Goal: Task Accomplishment & Management: Complete application form

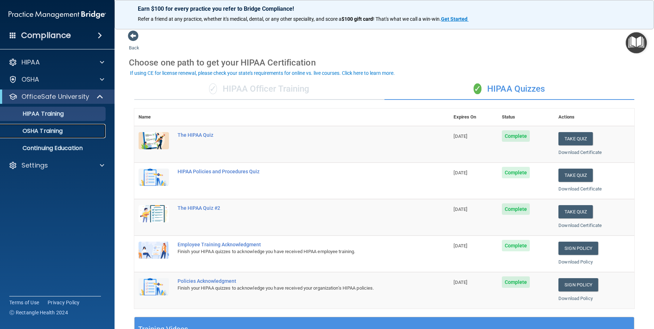
click at [56, 132] on p "OSHA Training" at bounding box center [34, 130] width 58 height 7
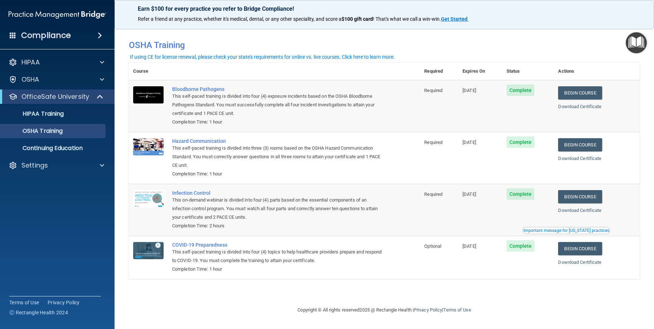
click at [518, 89] on span "Complete" at bounding box center [520, 89] width 28 height 11
click at [77, 147] on p "Continuing Education" at bounding box center [54, 148] width 98 height 7
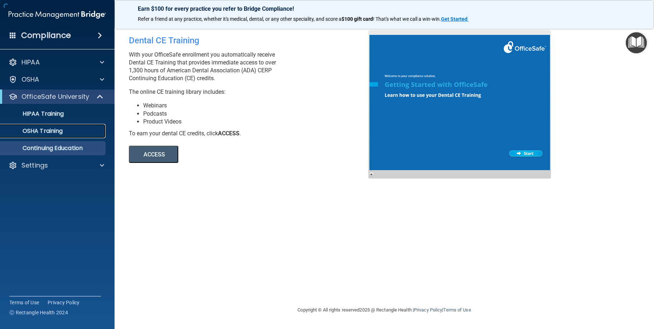
click at [72, 126] on link "OSHA Training" at bounding box center [49, 131] width 113 height 14
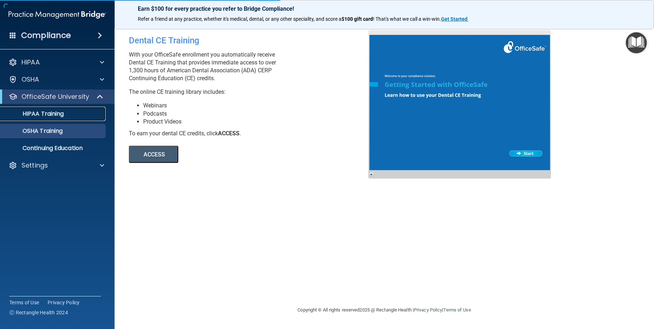
click at [72, 118] on link "HIPAA Training" at bounding box center [49, 114] width 113 height 14
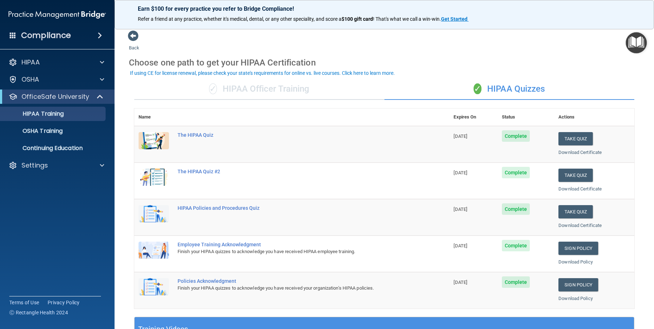
click at [512, 134] on span "Complete" at bounding box center [516, 135] width 28 height 11
click at [563, 144] on button "Take Quiz" at bounding box center [575, 138] width 34 height 13
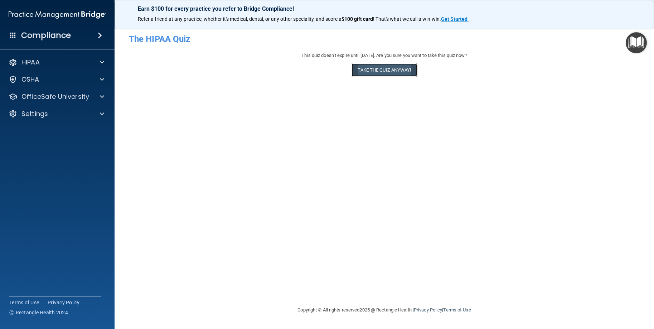
click at [366, 73] on button "Take the quiz anyway!" at bounding box center [383, 69] width 65 height 13
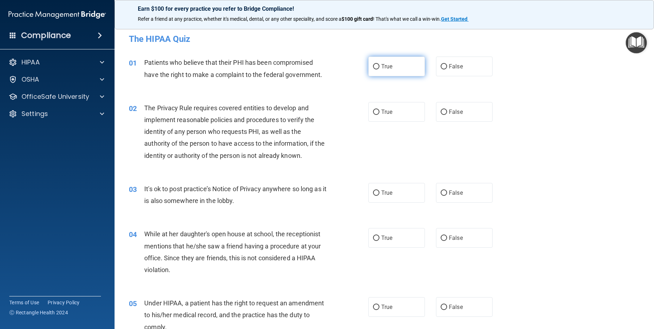
click at [368, 65] on label "True" at bounding box center [396, 67] width 57 height 20
click at [373, 65] on input "True" at bounding box center [376, 66] width 6 height 5
radio input "true"
click at [373, 65] on input "True" at bounding box center [376, 66] width 6 height 5
click at [407, 109] on label "True" at bounding box center [396, 112] width 57 height 20
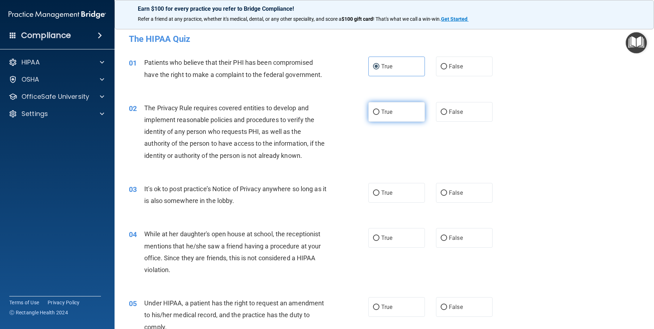
click at [379, 109] on input "True" at bounding box center [376, 111] width 6 height 5
radio input "true"
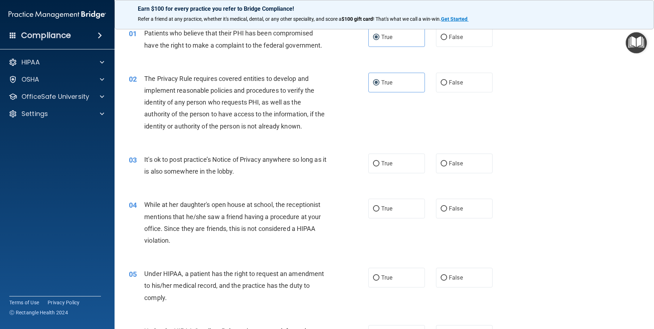
scroll to position [72, 0]
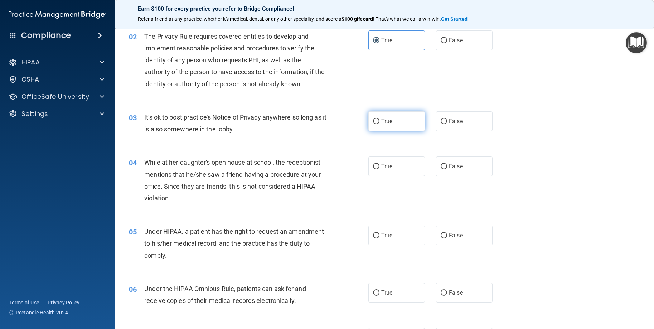
click at [400, 120] on label "True" at bounding box center [396, 121] width 57 height 20
click at [379, 120] on input "True" at bounding box center [376, 121] width 6 height 5
radio input "true"
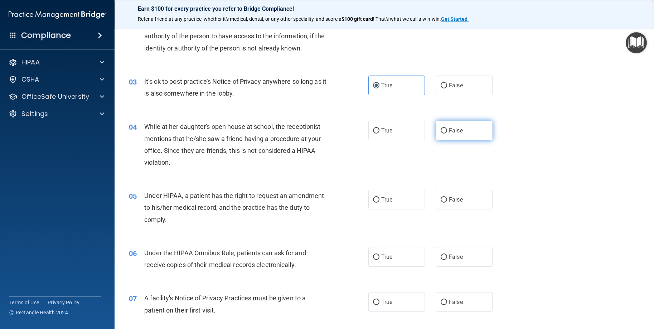
click at [444, 129] on label "False" at bounding box center [464, 131] width 57 height 20
click at [444, 129] on input "False" at bounding box center [443, 130] width 6 height 5
radio input "true"
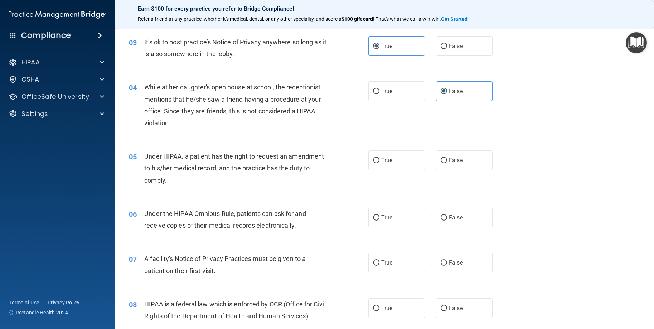
scroll to position [179, 0]
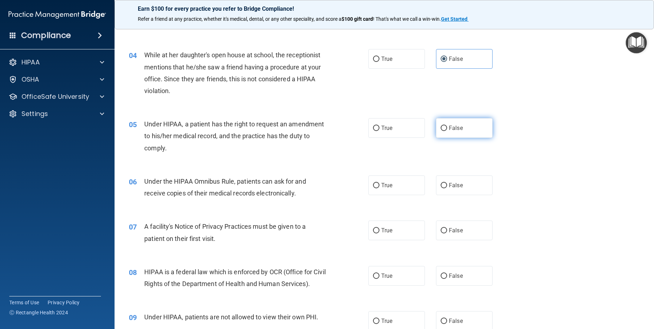
click at [461, 133] on label "False" at bounding box center [464, 128] width 57 height 20
click at [447, 131] on input "False" at bounding box center [443, 128] width 6 height 5
radio input "true"
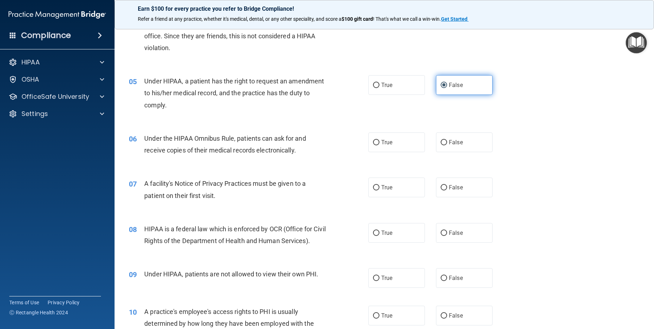
scroll to position [250, 0]
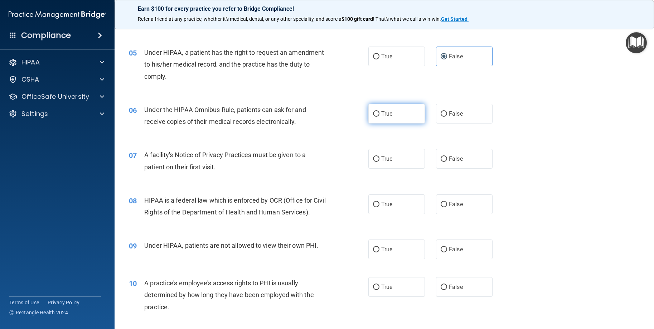
click at [404, 117] on label "True" at bounding box center [396, 114] width 57 height 20
click at [379, 117] on input "True" at bounding box center [376, 113] width 6 height 5
radio input "true"
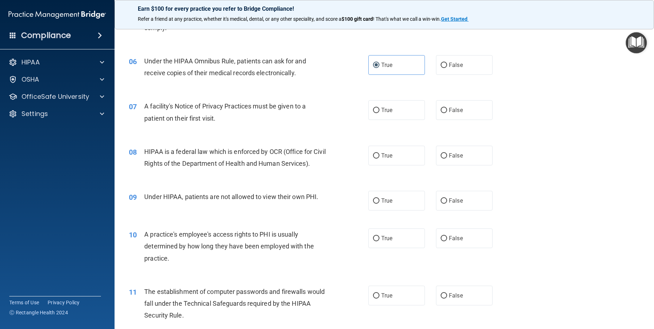
scroll to position [322, 0]
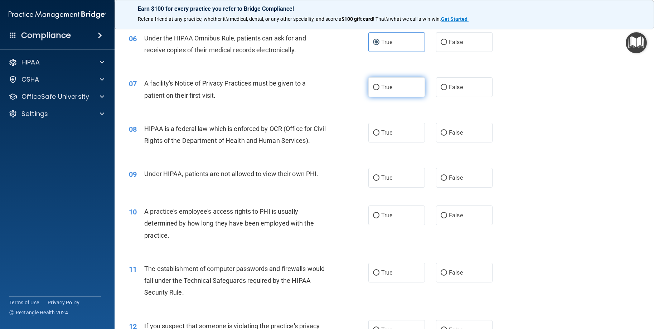
click at [395, 93] on label "True" at bounding box center [396, 87] width 57 height 20
click at [379, 90] on input "True" at bounding box center [376, 87] width 6 height 5
radio input "true"
click at [394, 130] on label "True" at bounding box center [396, 133] width 57 height 20
click at [379, 130] on input "True" at bounding box center [376, 132] width 6 height 5
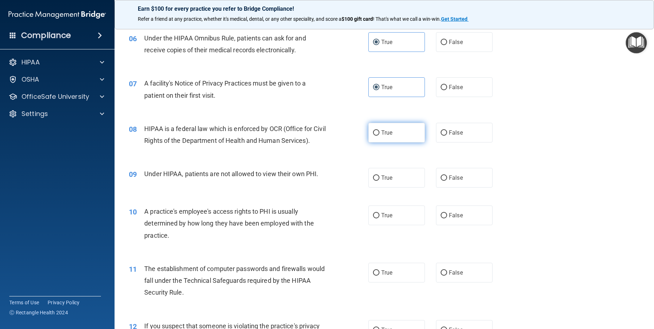
radio input "true"
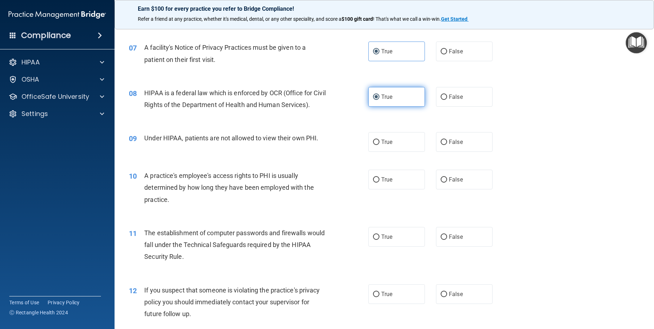
scroll to position [394, 0]
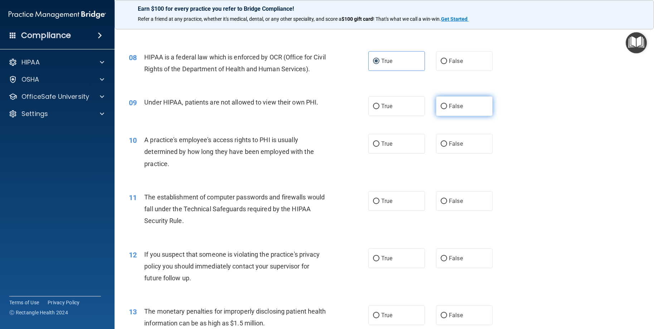
click at [449, 108] on span "False" at bounding box center [456, 106] width 14 height 7
click at [447, 108] on input "False" at bounding box center [443, 106] width 6 height 5
radio input "true"
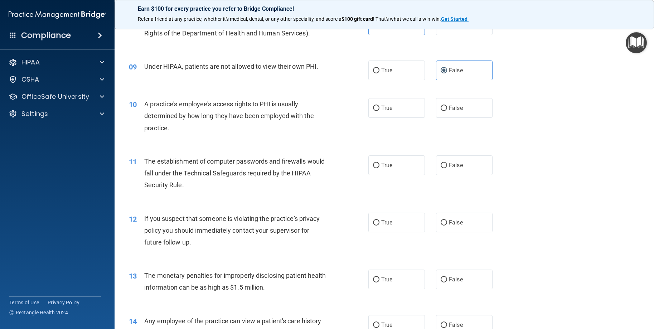
click at [448, 119] on div "10 A practice's employee's access rights to PHI is usually determined by how lo…" at bounding box center [383, 117] width 521 height 57
click at [448, 114] on label "False" at bounding box center [464, 108] width 57 height 20
click at [447, 111] on input "False" at bounding box center [443, 108] width 6 height 5
radio input "true"
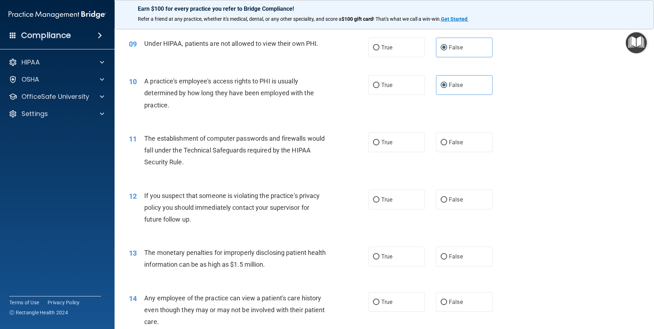
scroll to position [465, 0]
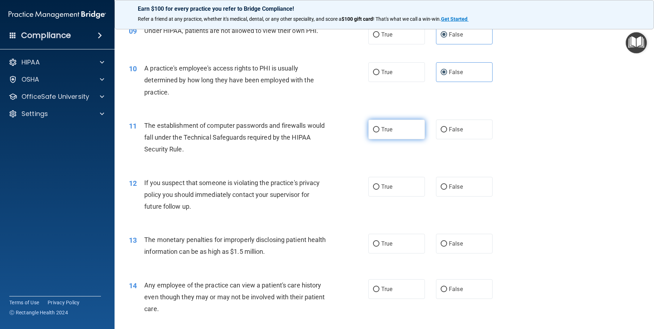
click at [401, 131] on label "True" at bounding box center [396, 129] width 57 height 20
click at [379, 131] on input "True" at bounding box center [376, 129] width 6 height 5
radio input "true"
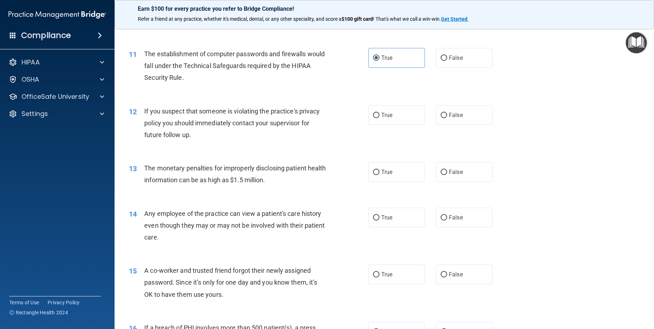
scroll to position [572, 0]
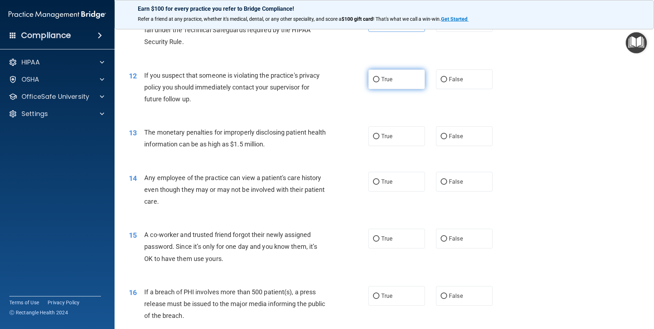
click at [391, 82] on label "True" at bounding box center [396, 79] width 57 height 20
click at [379, 82] on input "True" at bounding box center [376, 79] width 6 height 5
radio input "true"
click at [444, 140] on label "False" at bounding box center [464, 136] width 57 height 20
click at [444, 139] on input "False" at bounding box center [443, 136] width 6 height 5
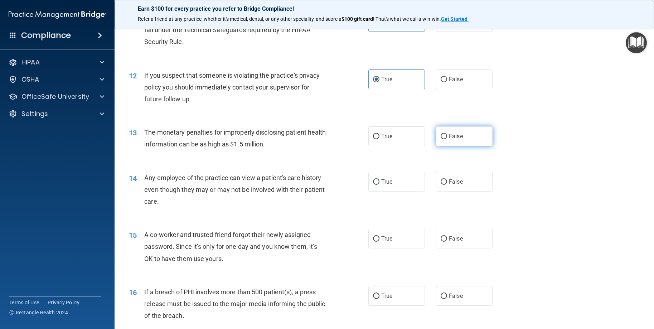
radio input "true"
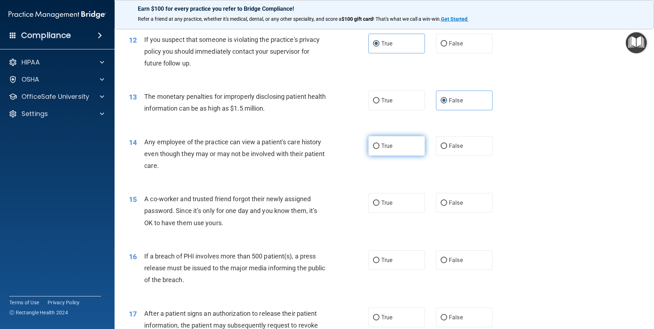
scroll to position [644, 0]
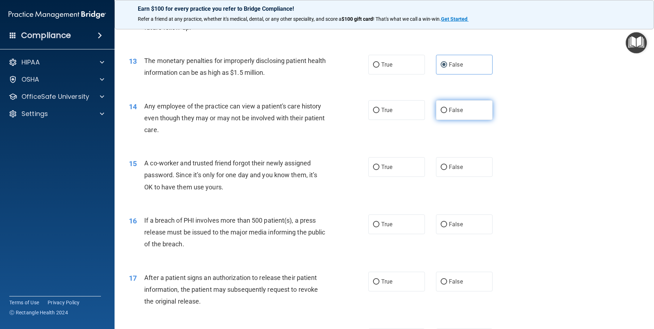
click at [445, 112] on label "False" at bounding box center [464, 110] width 57 height 20
click at [445, 112] on input "False" at bounding box center [443, 110] width 6 height 5
radio input "true"
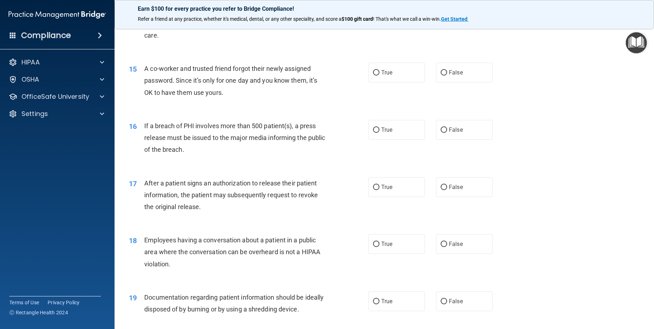
scroll to position [751, 0]
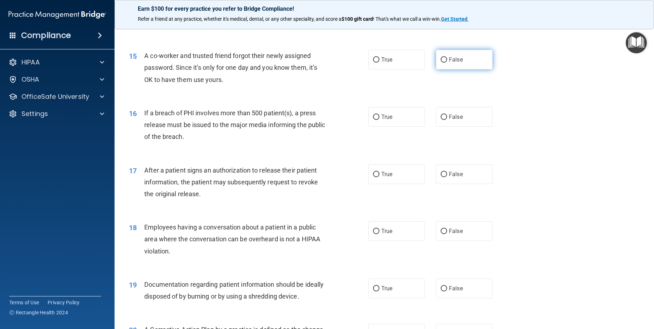
click at [455, 61] on span "False" at bounding box center [456, 59] width 14 height 7
click at [447, 61] on input "False" at bounding box center [443, 59] width 6 height 5
radio input "true"
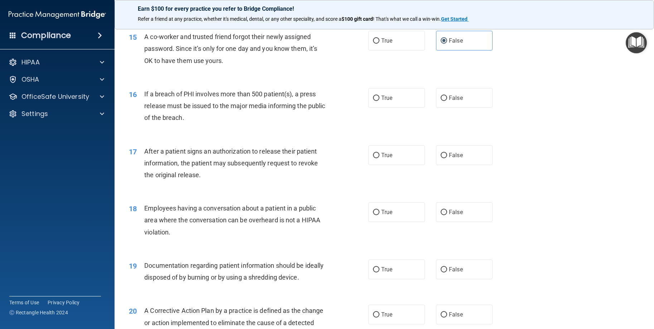
scroll to position [787, 0]
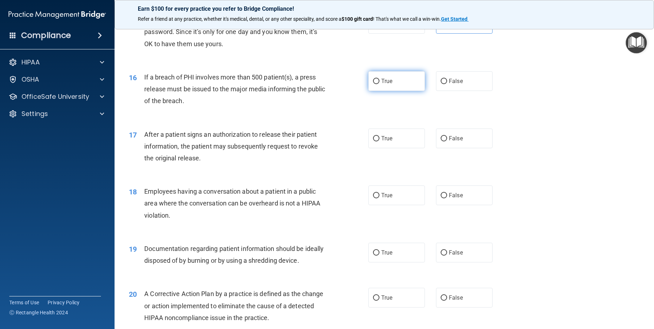
click at [409, 82] on label "True" at bounding box center [396, 81] width 57 height 20
click at [379, 82] on input "True" at bounding box center [376, 81] width 6 height 5
radio input "true"
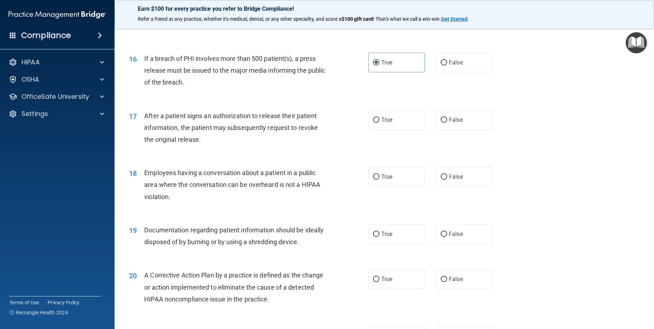
scroll to position [823, 0]
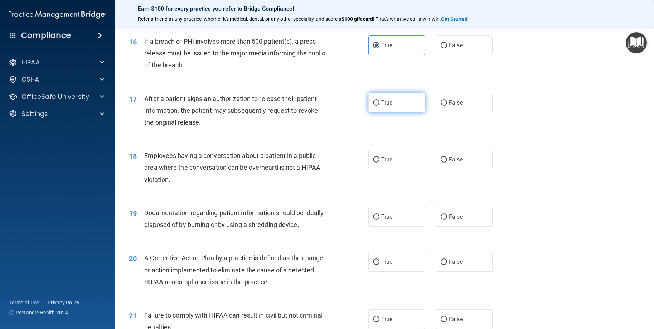
click at [396, 103] on label "True" at bounding box center [396, 103] width 57 height 20
click at [379, 103] on input "True" at bounding box center [376, 102] width 6 height 5
radio input "true"
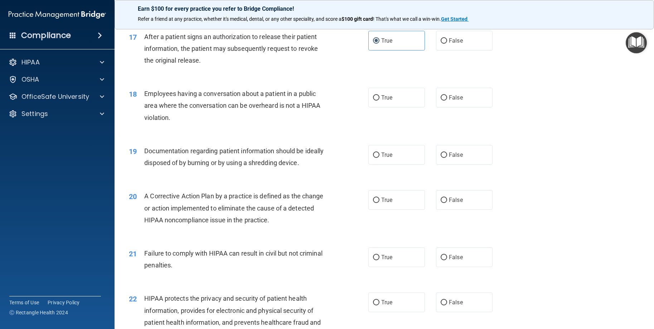
scroll to position [894, 0]
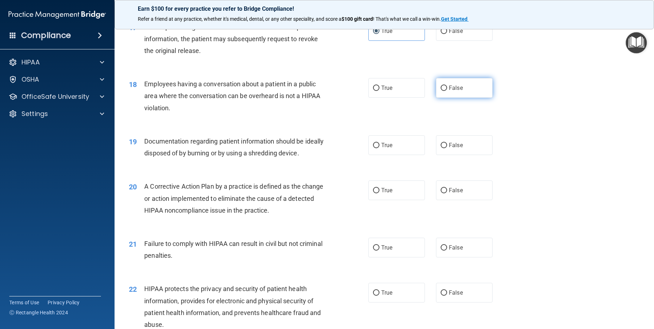
click at [449, 90] on span "False" at bounding box center [456, 87] width 14 height 7
click at [446, 90] on input "False" at bounding box center [443, 88] width 6 height 5
radio input "true"
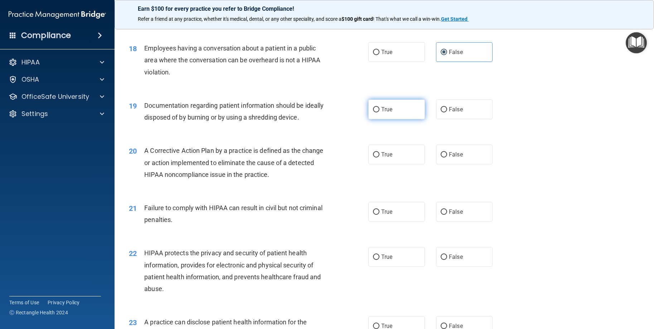
click at [411, 109] on label "True" at bounding box center [396, 109] width 57 height 20
click at [379, 109] on input "True" at bounding box center [376, 109] width 6 height 5
radio input "true"
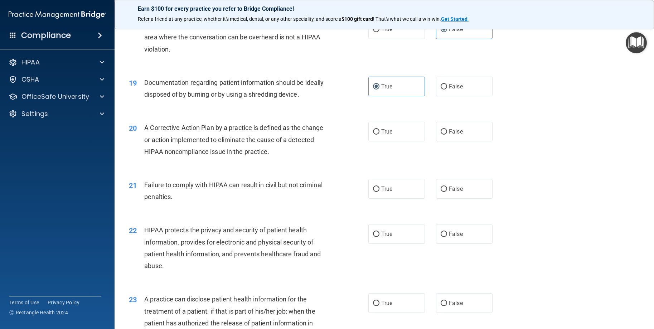
scroll to position [966, 0]
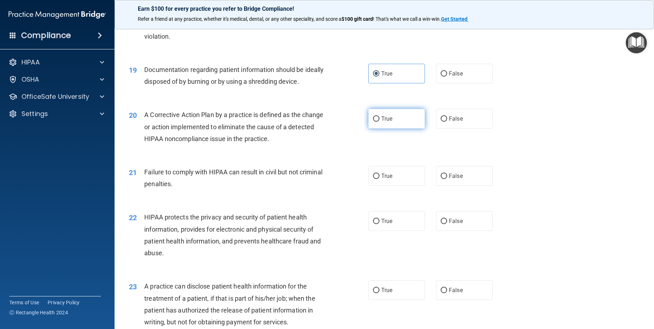
click at [405, 116] on label "True" at bounding box center [396, 119] width 57 height 20
click at [379, 116] on input "True" at bounding box center [376, 118] width 6 height 5
radio input "true"
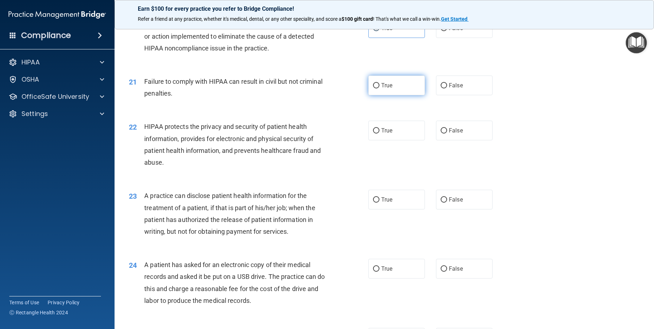
scroll to position [1073, 0]
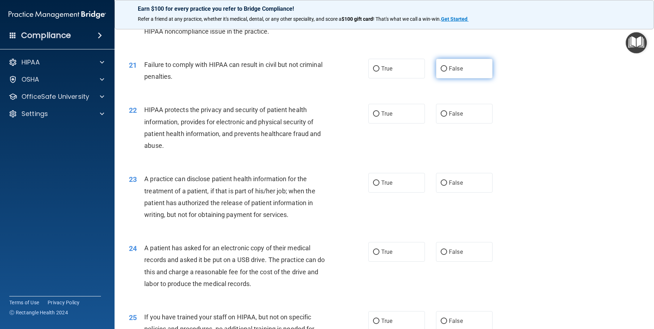
click at [450, 77] on label "False" at bounding box center [464, 69] width 57 height 20
click at [447, 72] on input "False" at bounding box center [443, 68] width 6 height 5
radio input "true"
click at [409, 69] on label "True" at bounding box center [396, 69] width 57 height 20
click at [379, 69] on input "True" at bounding box center [376, 68] width 6 height 5
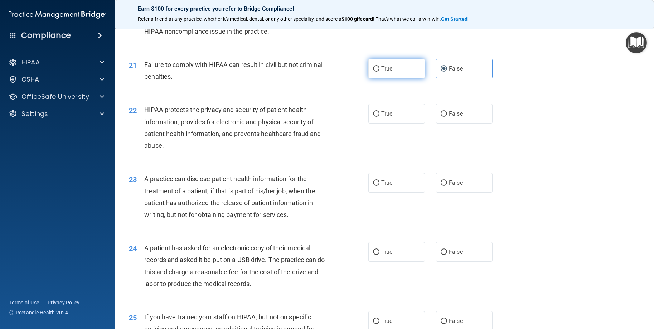
radio input "true"
click at [465, 63] on label "False" at bounding box center [464, 69] width 57 height 20
click at [447, 66] on input "False" at bounding box center [443, 68] width 6 height 5
radio input "true"
click at [407, 73] on label "True" at bounding box center [396, 69] width 57 height 20
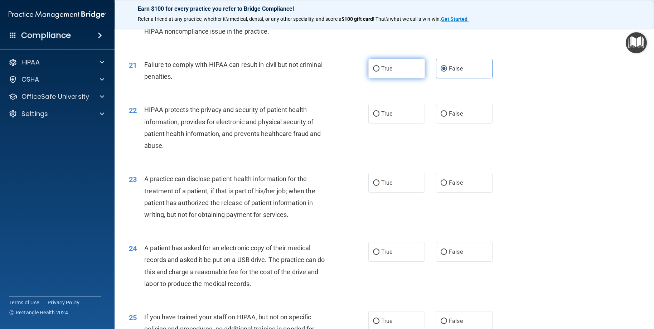
click at [379, 72] on input "True" at bounding box center [376, 68] width 6 height 5
radio input "true"
radio input "false"
click at [396, 121] on label "True" at bounding box center [396, 114] width 57 height 20
click at [379, 117] on input "True" at bounding box center [376, 113] width 6 height 5
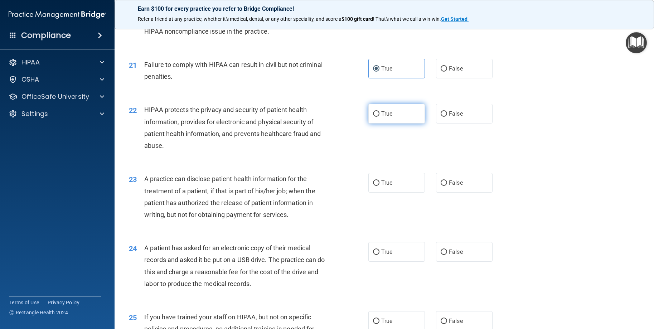
radio input "true"
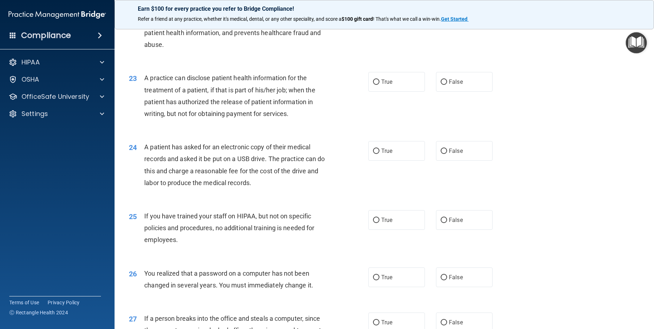
scroll to position [1181, 0]
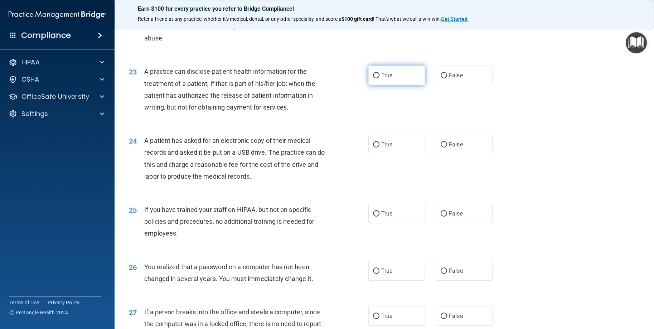
click at [410, 79] on label "True" at bounding box center [396, 75] width 57 height 20
click at [379, 78] on input "True" at bounding box center [376, 75] width 6 height 5
radio input "true"
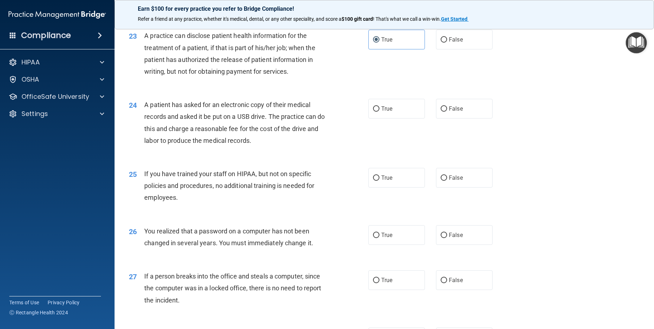
scroll to position [1252, 0]
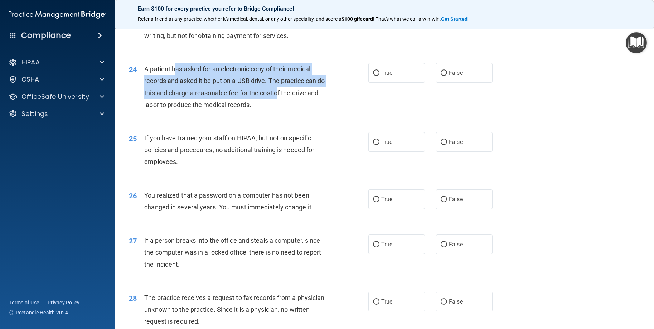
drag, startPoint x: 178, startPoint y: 69, endPoint x: 288, endPoint y: 94, distance: 112.6
click at [288, 94] on span "A patient has asked for an electronic copy of their medical records and asked i…" at bounding box center [234, 86] width 180 height 43
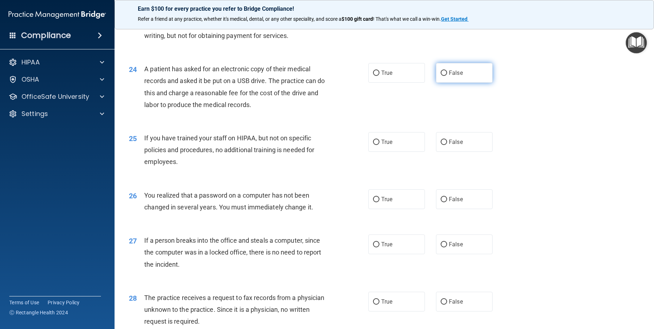
click at [450, 67] on label "False" at bounding box center [464, 73] width 57 height 20
click at [447, 70] on input "False" at bounding box center [443, 72] width 6 height 5
radio input "true"
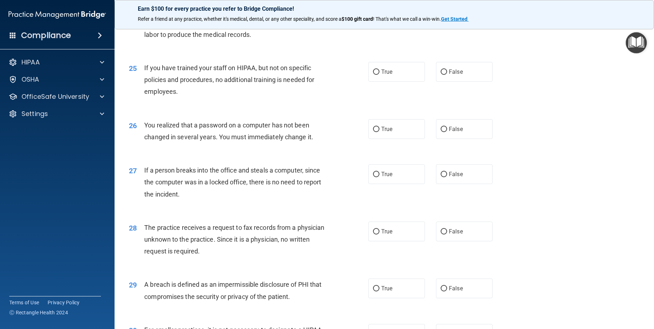
scroll to position [1324, 0]
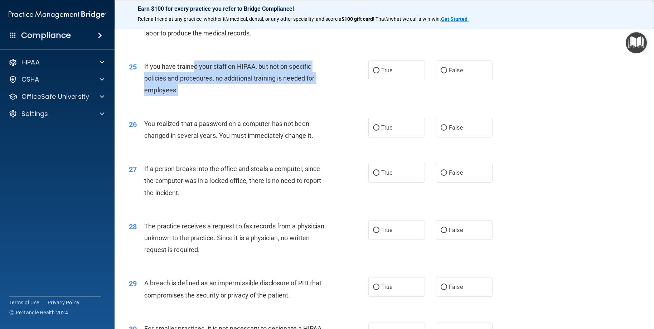
drag, startPoint x: 193, startPoint y: 64, endPoint x: 329, endPoint y: 86, distance: 137.3
click at [329, 86] on div "If you have trained your staff on HIPAA, but not on specific policies and proce…" at bounding box center [237, 78] width 187 height 36
click at [329, 87] on div "If you have trained your staff on HIPAA, but not on specific policies and proce…" at bounding box center [237, 78] width 187 height 36
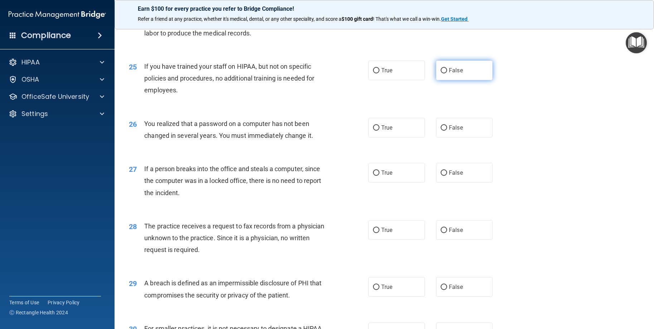
click at [449, 69] on span "False" at bounding box center [456, 70] width 14 height 7
click at [446, 69] on input "False" at bounding box center [443, 70] width 6 height 5
radio input "true"
click at [411, 120] on label "True" at bounding box center [396, 128] width 57 height 20
click at [379, 125] on input "True" at bounding box center [376, 127] width 6 height 5
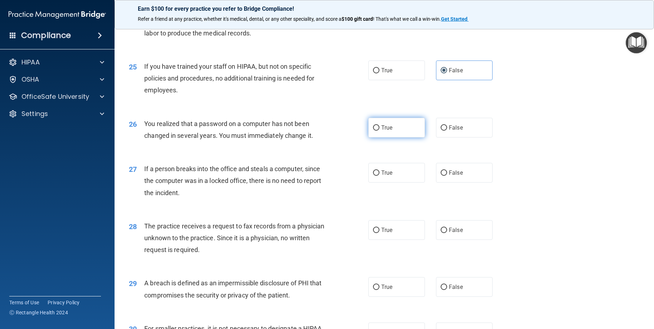
radio input "true"
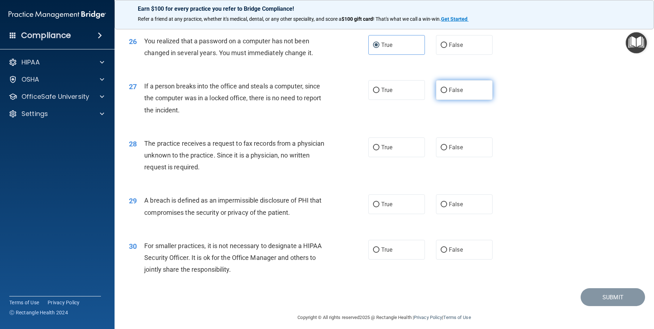
scroll to position [1412, 0]
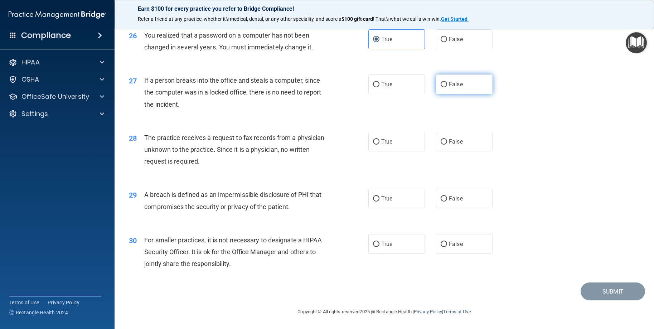
click at [445, 87] on label "False" at bounding box center [464, 84] width 57 height 20
click at [445, 87] on input "False" at bounding box center [443, 84] width 6 height 5
radio input "true"
click at [415, 141] on label "True" at bounding box center [396, 142] width 57 height 20
click at [379, 141] on input "True" at bounding box center [376, 141] width 6 height 5
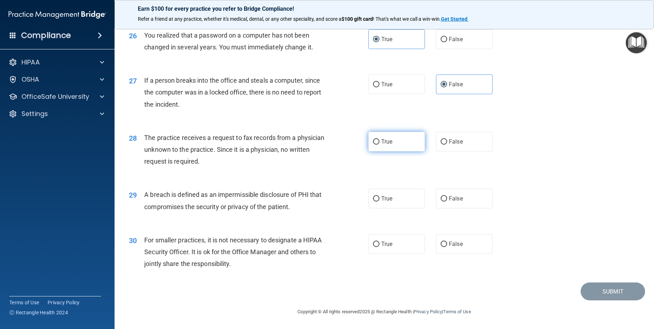
radio input "true"
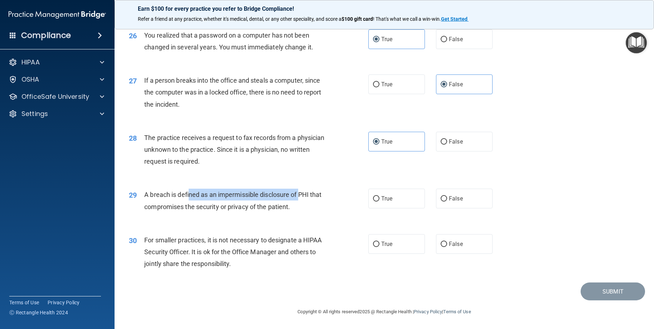
drag, startPoint x: 194, startPoint y: 195, endPoint x: 301, endPoint y: 192, distance: 107.0
click at [301, 192] on span "A breach is defined as an impermissible disclosure of PHI that compromises the …" at bounding box center [232, 200] width 177 height 19
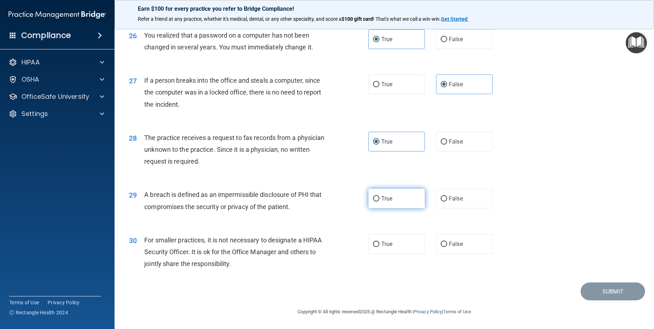
click at [395, 202] on label "True" at bounding box center [396, 199] width 57 height 20
click at [379, 201] on input "True" at bounding box center [376, 198] width 6 height 5
radio input "true"
click at [452, 243] on span "False" at bounding box center [456, 243] width 14 height 7
click at [447, 243] on input "False" at bounding box center [443, 243] width 6 height 5
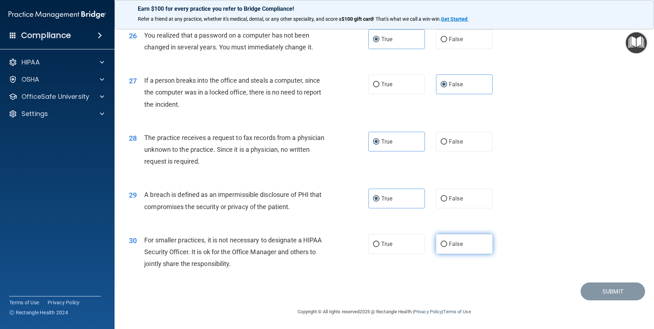
radio input "true"
click at [588, 285] on button "Submit" at bounding box center [612, 291] width 64 height 18
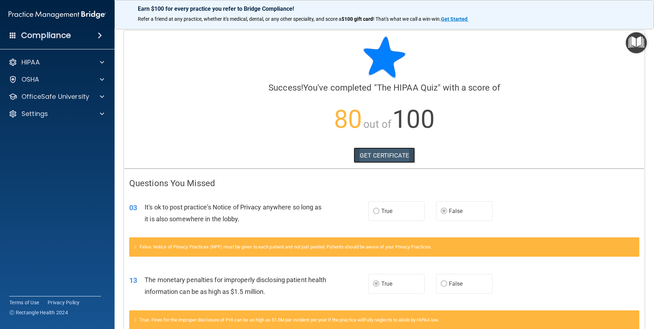
click at [389, 152] on link "GET CERTIFICATE" at bounding box center [383, 155] width 61 height 16
click at [86, 66] on div "HIPAA" at bounding box center [47, 62] width 89 height 9
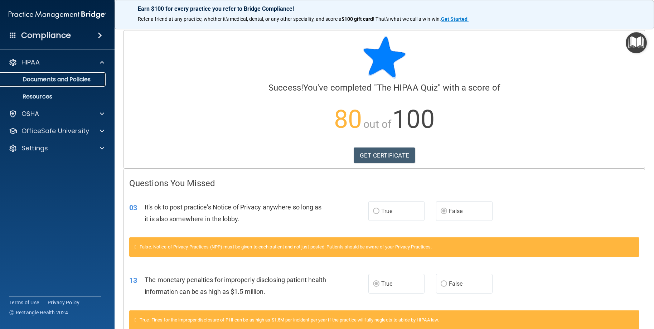
click at [51, 76] on p "Documents and Policies" at bounding box center [54, 79] width 98 height 7
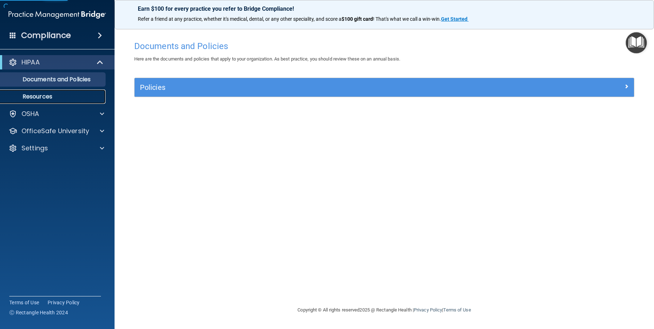
click at [52, 101] on link "Resources" at bounding box center [49, 96] width 113 height 14
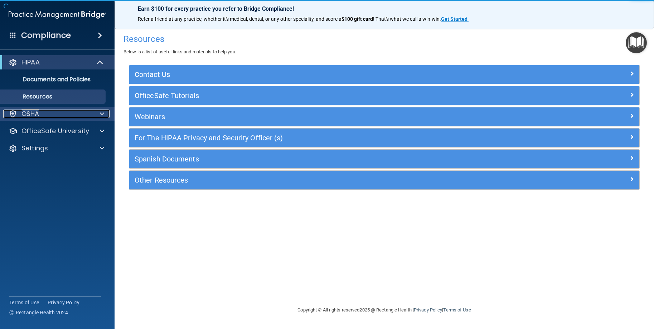
click at [53, 110] on div "OSHA" at bounding box center [47, 113] width 89 height 9
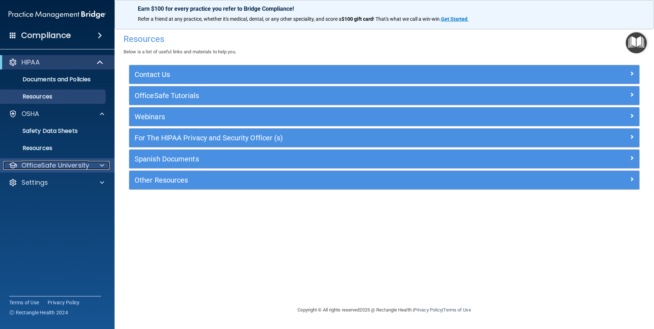
click at [57, 163] on p "OfficeSafe University" at bounding box center [55, 165] width 68 height 9
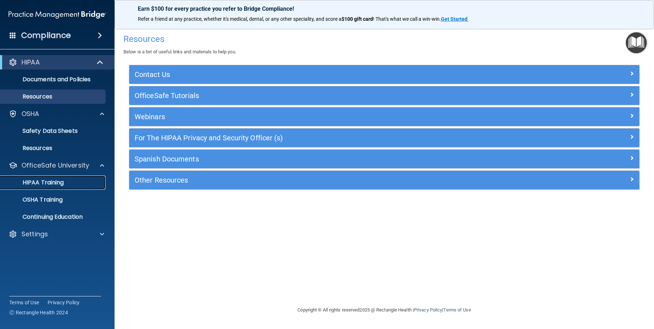
click at [52, 184] on p "HIPAA Training" at bounding box center [34, 182] width 59 height 7
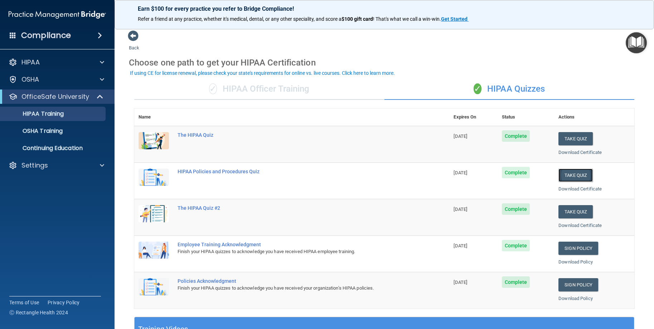
click at [565, 173] on button "Take Quiz" at bounding box center [575, 175] width 34 height 13
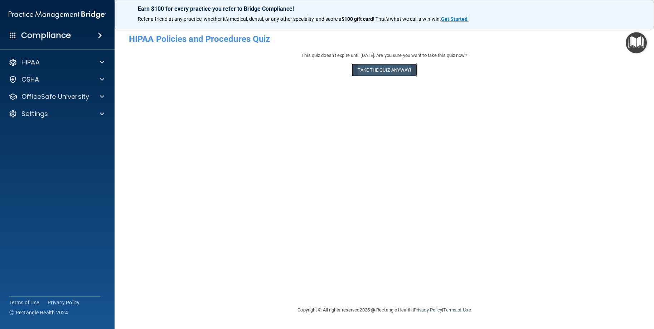
click at [362, 66] on button "Take the quiz anyway!" at bounding box center [383, 69] width 65 height 13
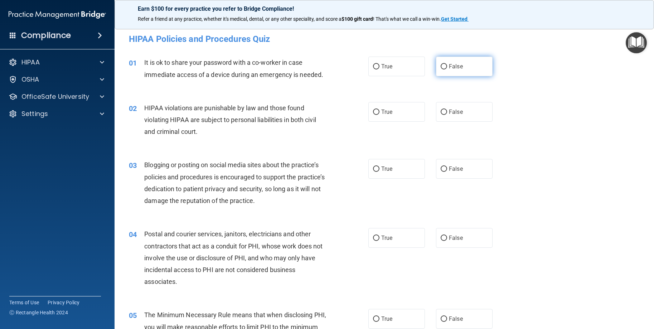
click at [440, 64] on input "False" at bounding box center [443, 66] width 6 height 5
radio input "true"
click at [385, 112] on span "True" at bounding box center [386, 111] width 11 height 7
click at [379, 112] on input "True" at bounding box center [376, 111] width 6 height 5
radio input "true"
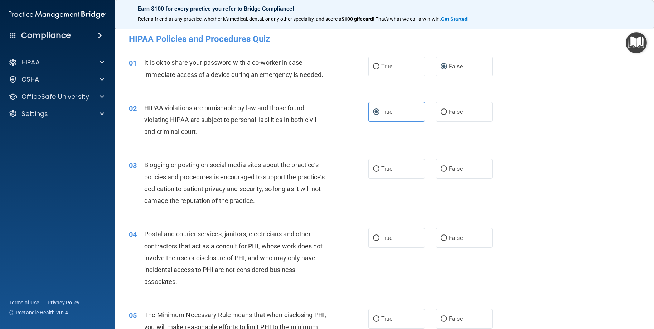
scroll to position [36, 0]
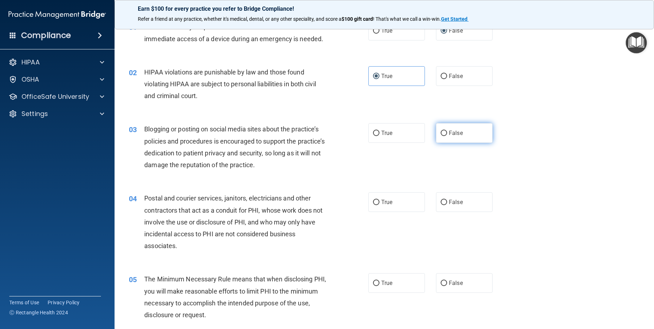
click at [464, 131] on label "False" at bounding box center [464, 133] width 57 height 20
click at [447, 131] on input "False" at bounding box center [443, 133] width 6 height 5
radio input "true"
click at [412, 202] on label "True" at bounding box center [396, 202] width 57 height 20
click at [379, 202] on input "True" at bounding box center [376, 202] width 6 height 5
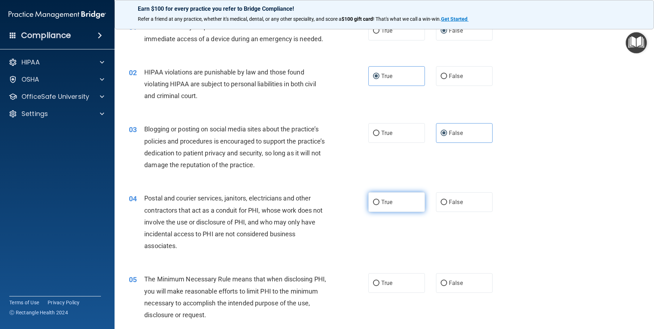
radio input "true"
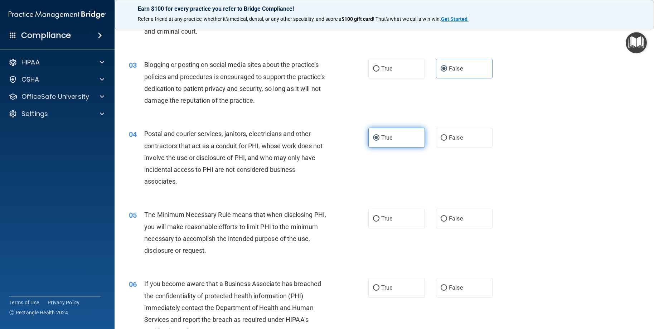
scroll to position [143, 0]
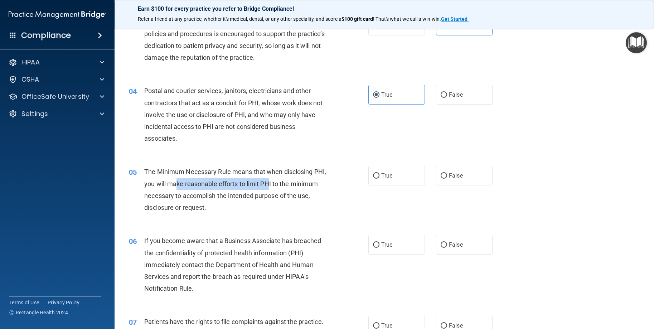
drag, startPoint x: 190, startPoint y: 181, endPoint x: 282, endPoint y: 181, distance: 92.3
click at [282, 181] on span "The Minimum Necessary Rule means that when disclosing PHI, you will make reason…" at bounding box center [235, 189] width 182 height 43
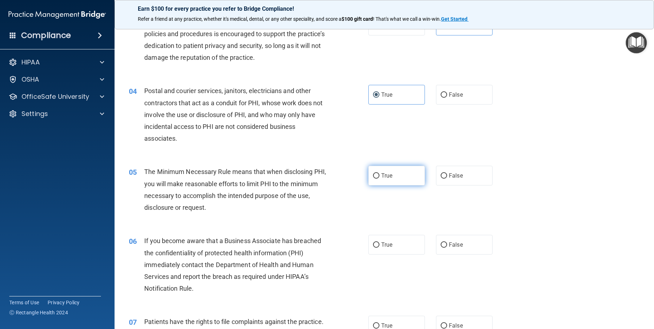
click at [387, 176] on span "True" at bounding box center [386, 175] width 11 height 7
click at [379, 176] on input "True" at bounding box center [376, 175] width 6 height 5
radio input "true"
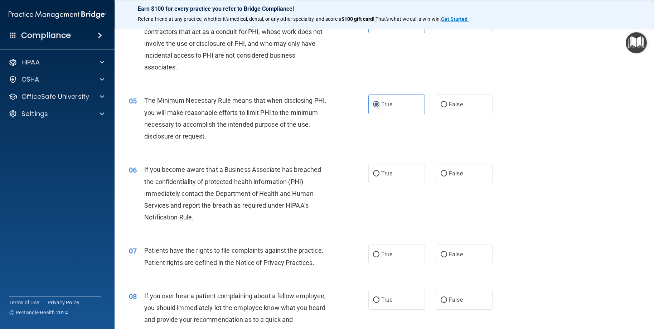
scroll to position [215, 0]
click at [381, 172] on span "True" at bounding box center [386, 173] width 11 height 7
click at [379, 172] on input "True" at bounding box center [376, 173] width 6 height 5
radio input "true"
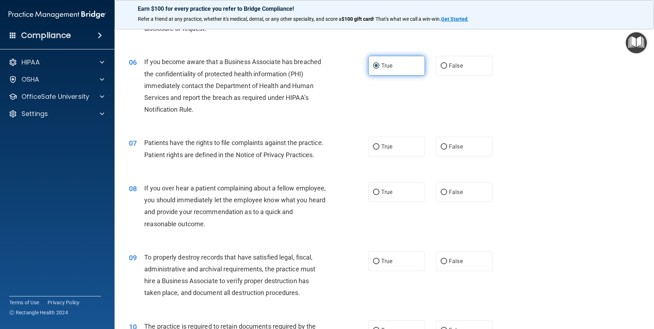
scroll to position [358, 0]
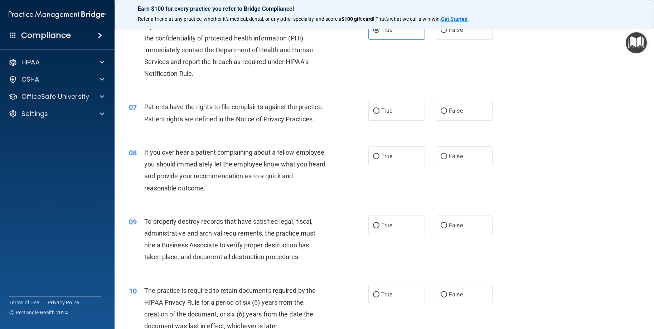
click at [358, 116] on div "07 Patients have the rights to file complaints against the practice. Patient ri…" at bounding box center [248, 114] width 261 height 27
click at [377, 113] on label "True" at bounding box center [396, 111] width 57 height 20
click at [377, 113] on input "True" at bounding box center [376, 110] width 6 height 5
radio input "true"
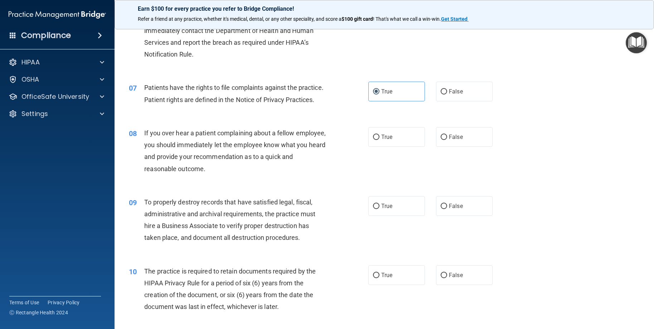
scroll to position [394, 0]
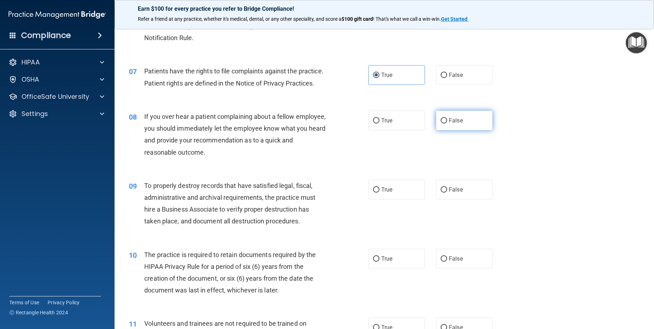
click at [461, 130] on label "False" at bounding box center [464, 121] width 57 height 20
click at [447, 123] on input "False" at bounding box center [443, 120] width 6 height 5
radio input "true"
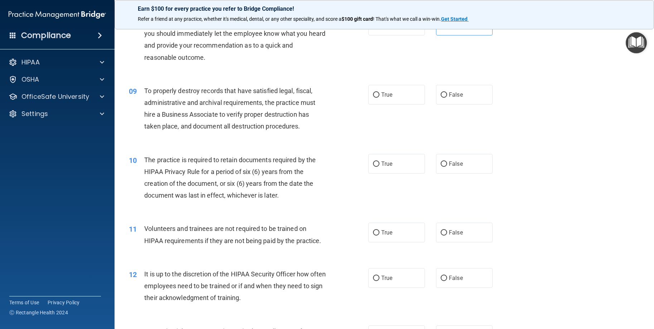
scroll to position [501, 0]
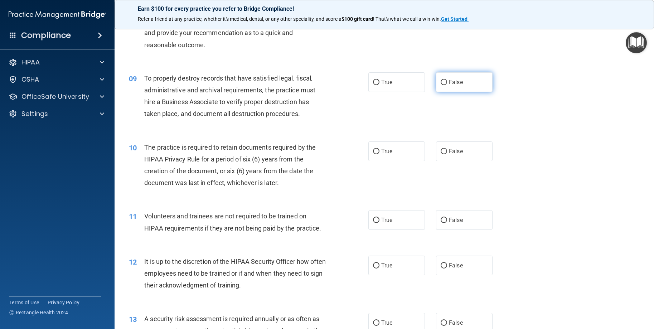
click at [443, 85] on input "False" at bounding box center [443, 82] width 6 height 5
radio input "true"
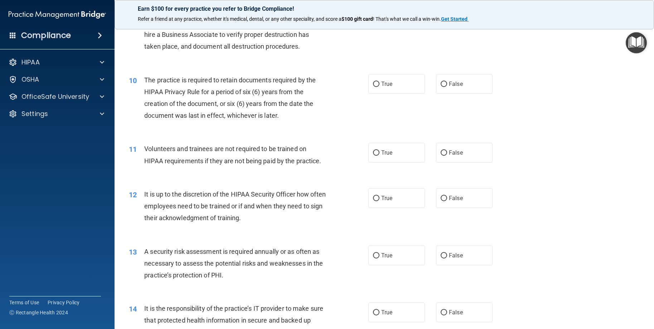
scroll to position [572, 0]
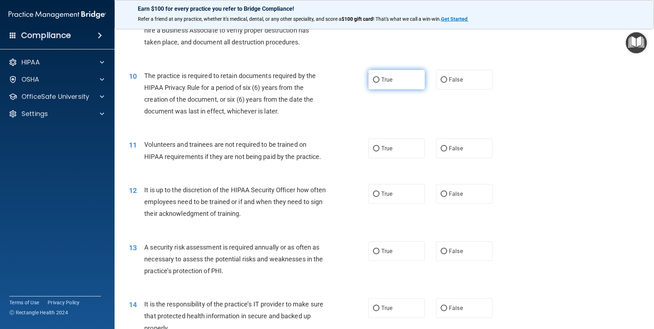
click at [391, 89] on label "True" at bounding box center [396, 80] width 57 height 20
click at [379, 83] on input "True" at bounding box center [376, 79] width 6 height 5
radio input "true"
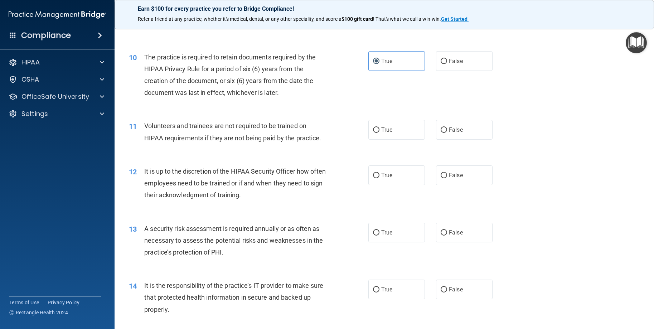
scroll to position [608, 0]
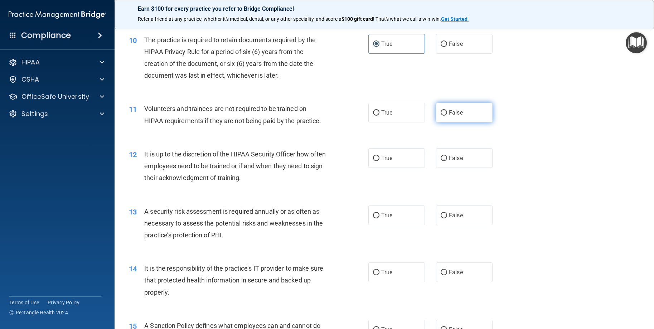
click at [442, 116] on input "False" at bounding box center [443, 112] width 6 height 5
radio input "true"
click at [455, 161] on span "False" at bounding box center [456, 158] width 14 height 7
click at [447, 161] on input "False" at bounding box center [443, 158] width 6 height 5
radio input "true"
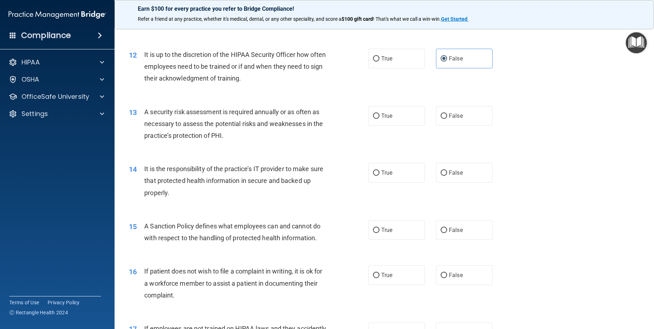
scroll to position [715, 0]
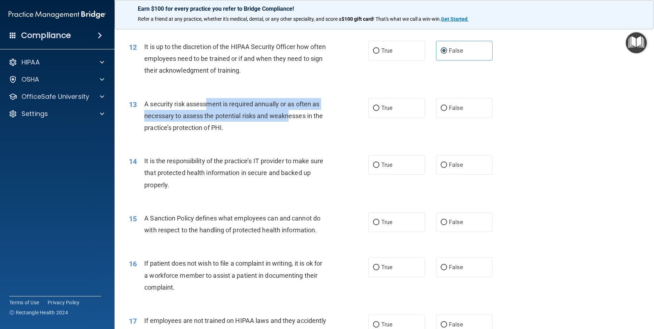
drag, startPoint x: 208, startPoint y: 116, endPoint x: 290, endPoint y: 128, distance: 83.2
click at [290, 128] on span "A security risk assessment is required annually or as often as necessary to ass…" at bounding box center [233, 115] width 179 height 31
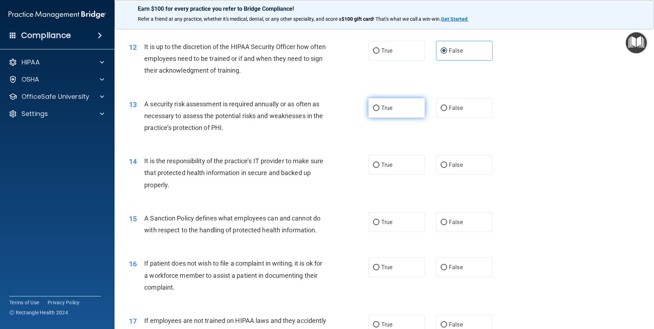
click at [381, 111] on span "True" at bounding box center [386, 107] width 11 height 7
click at [378, 111] on input "True" at bounding box center [376, 108] width 6 height 5
radio input "true"
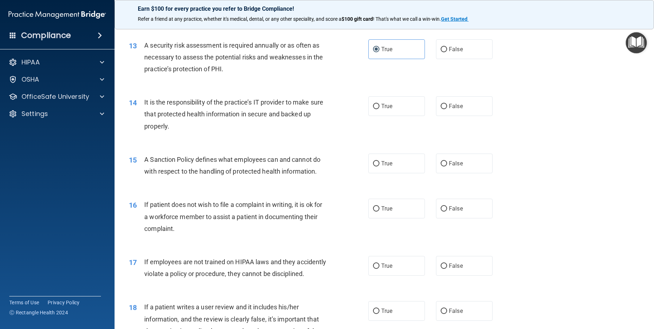
scroll to position [787, 0]
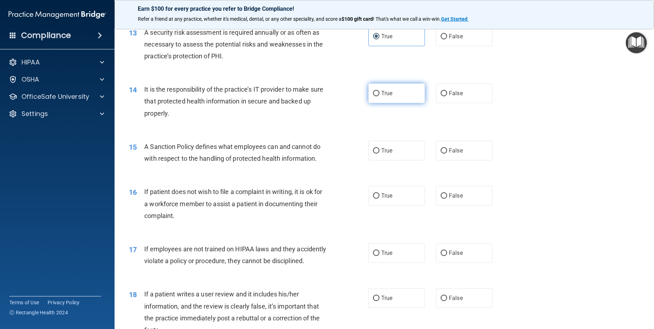
click at [396, 103] on label "True" at bounding box center [396, 93] width 57 height 20
click at [379, 96] on input "True" at bounding box center [376, 93] width 6 height 5
radio input "true"
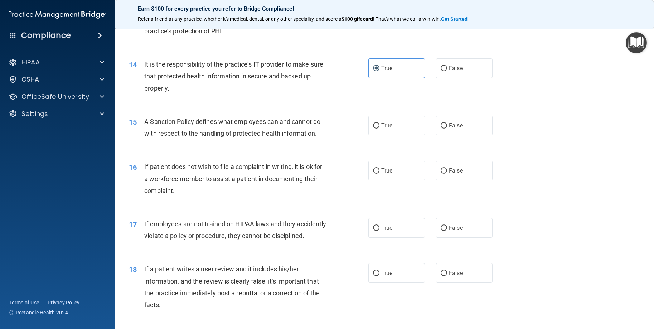
scroll to position [823, 0]
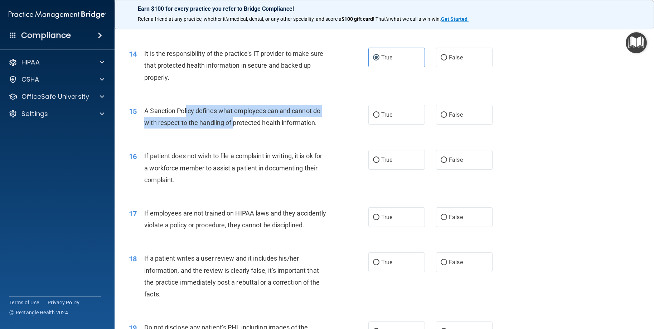
drag, startPoint x: 186, startPoint y: 125, endPoint x: 234, endPoint y: 133, distance: 48.2
click at [234, 126] on span "A Sanction Policy defines what employees can and cannot do with respect to the …" at bounding box center [232, 116] width 176 height 19
drag, startPoint x: 143, startPoint y: 122, endPoint x: 318, endPoint y: 126, distance: 175.7
click at [318, 126] on div "15 A Sanction Policy defines what employees can and cannot do with respect to t…" at bounding box center [248, 118] width 261 height 27
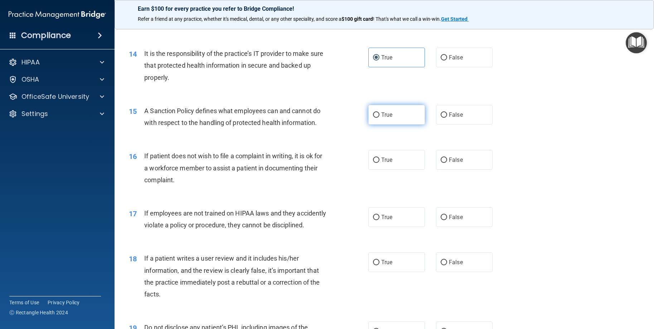
click at [395, 124] on label "True" at bounding box center [396, 115] width 57 height 20
click at [379, 118] on input "True" at bounding box center [376, 114] width 6 height 5
radio input "true"
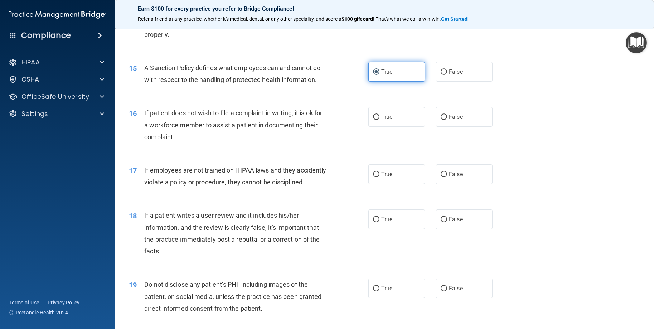
scroll to position [894, 0]
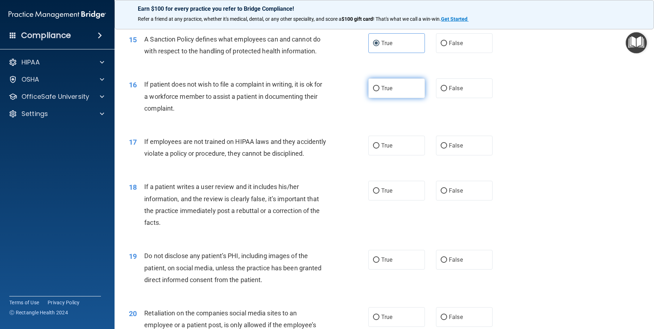
click at [406, 98] on label "True" at bounding box center [396, 88] width 57 height 20
click at [379, 91] on input "True" at bounding box center [376, 88] width 6 height 5
radio input "true"
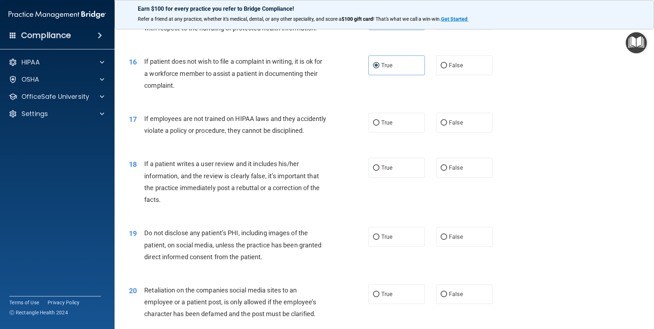
scroll to position [930, 0]
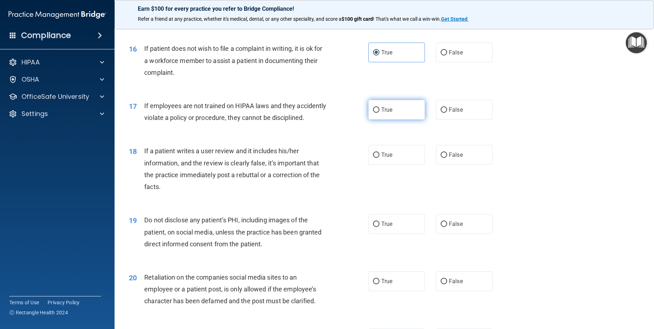
click at [412, 119] on label "True" at bounding box center [396, 110] width 57 height 20
click at [379, 113] on input "True" at bounding box center [376, 109] width 6 height 5
radio input "true"
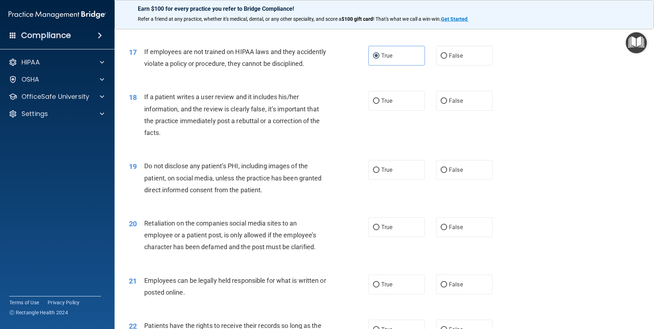
scroll to position [1002, 0]
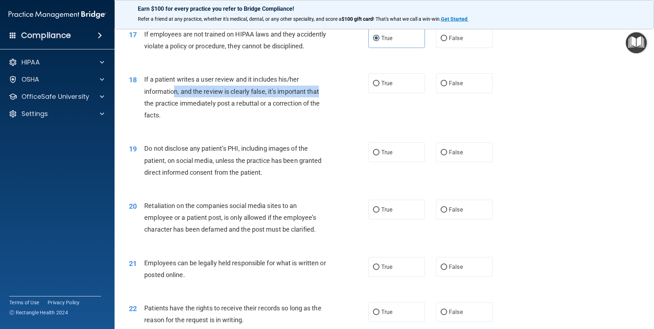
drag, startPoint x: 195, startPoint y: 114, endPoint x: 324, endPoint y: 112, distance: 129.2
click at [324, 112] on div "If a patient writes a user review and it includes his/her information, and the …" at bounding box center [237, 97] width 187 height 48
click at [325, 111] on div "If a patient writes a user review and it includes his/her information, and the …" at bounding box center [237, 97] width 187 height 48
click at [321, 112] on div "If a patient writes a user review and it includes his/her information, and the …" at bounding box center [237, 97] width 187 height 48
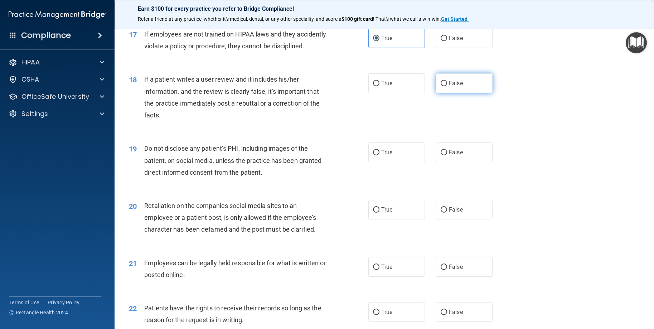
click at [471, 93] on label "False" at bounding box center [464, 83] width 57 height 20
click at [447, 86] on input "False" at bounding box center [443, 83] width 6 height 5
radio input "true"
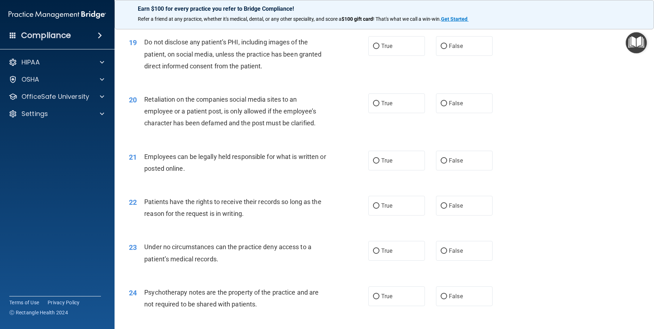
scroll to position [1109, 0]
click at [394, 55] on label "True" at bounding box center [396, 45] width 57 height 20
click at [379, 48] on input "True" at bounding box center [376, 45] width 6 height 5
radio input "true"
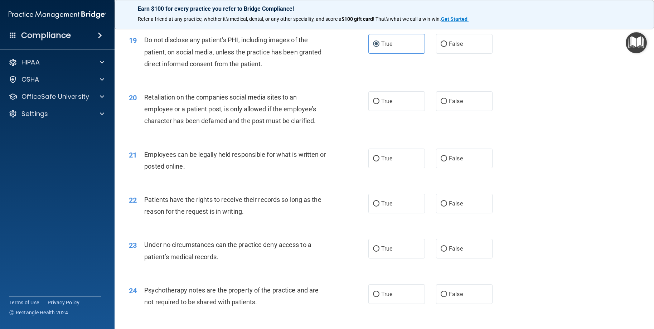
scroll to position [1097, 0]
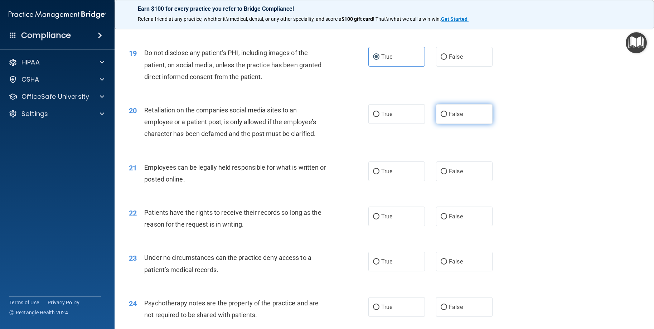
click at [466, 124] on label "False" at bounding box center [464, 114] width 57 height 20
click at [447, 117] on input "False" at bounding box center [443, 114] width 6 height 5
radio input "true"
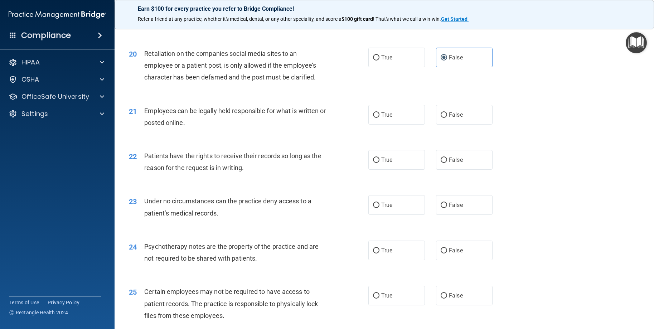
scroll to position [1169, 0]
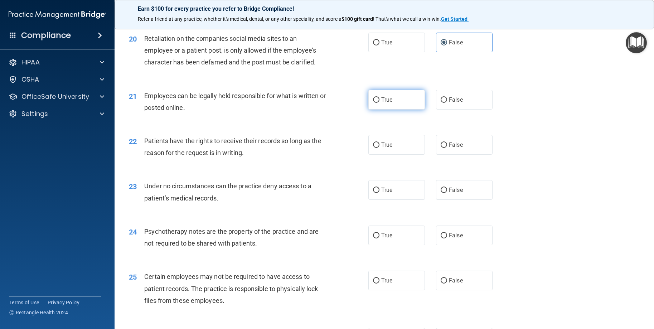
click at [404, 109] on label "True" at bounding box center [396, 100] width 57 height 20
click at [379, 103] on input "True" at bounding box center [376, 99] width 6 height 5
radio input "true"
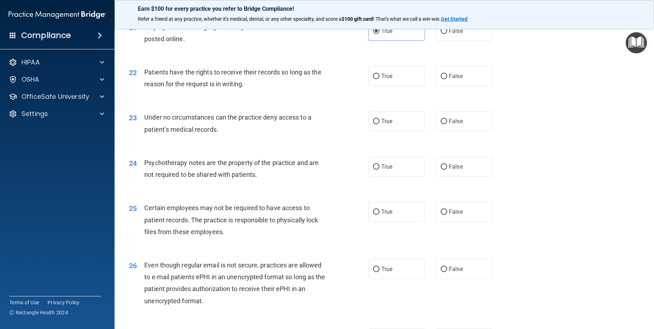
scroll to position [1240, 0]
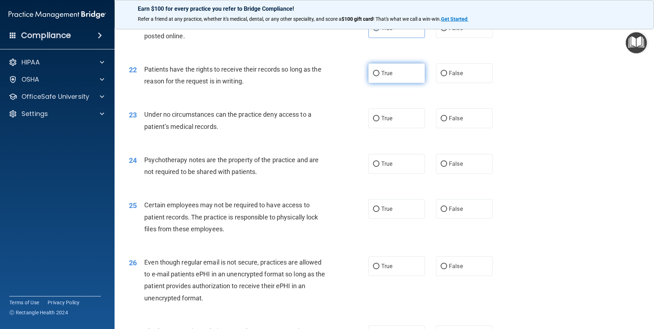
click at [400, 83] on label "True" at bounding box center [396, 73] width 57 height 20
click at [379, 76] on input "True" at bounding box center [376, 73] width 6 height 5
radio input "true"
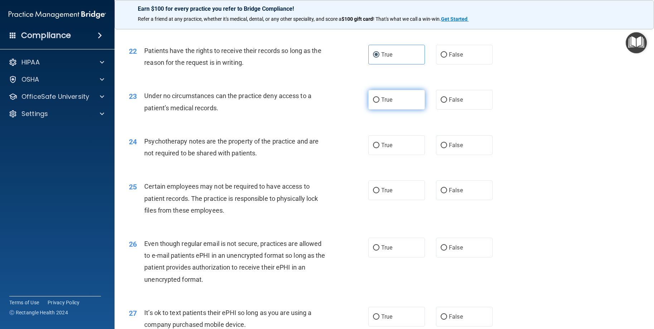
scroll to position [1276, 0]
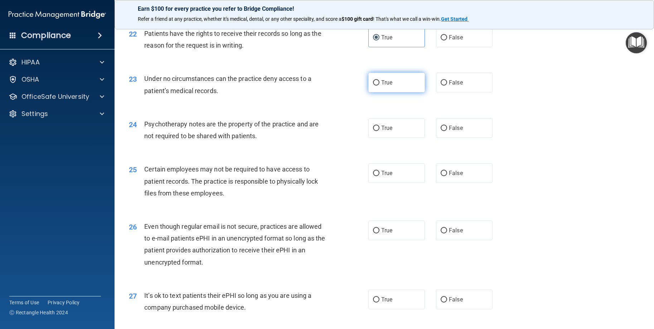
click at [399, 92] on label "True" at bounding box center [396, 83] width 57 height 20
click at [379, 86] on input "True" at bounding box center [376, 82] width 6 height 5
radio input "true"
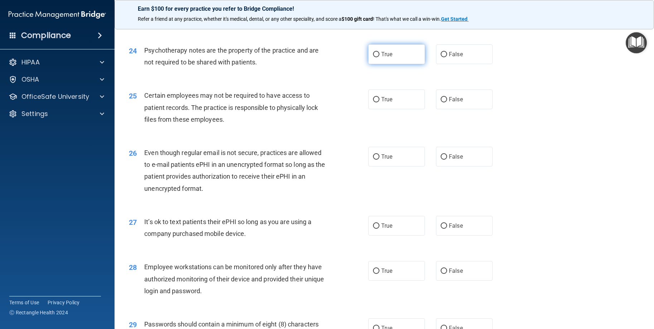
scroll to position [1383, 0]
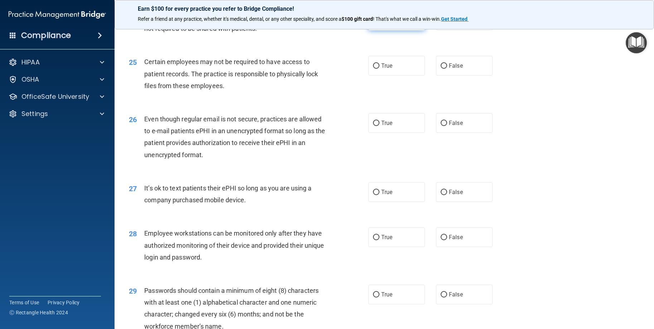
click at [402, 30] on label "True" at bounding box center [396, 21] width 57 height 20
click at [379, 24] on input "True" at bounding box center [376, 20] width 6 height 5
radio input "true"
click at [407, 75] on label "True" at bounding box center [396, 66] width 57 height 20
click at [379, 69] on input "True" at bounding box center [376, 65] width 6 height 5
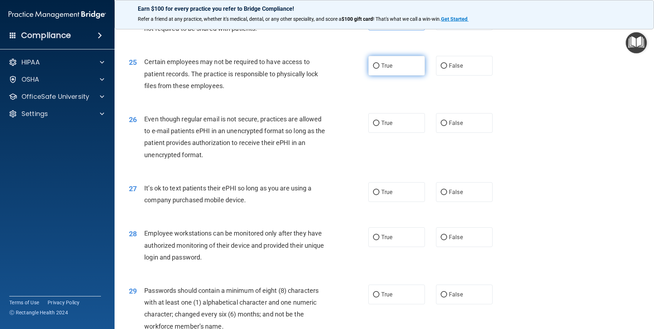
radio input "true"
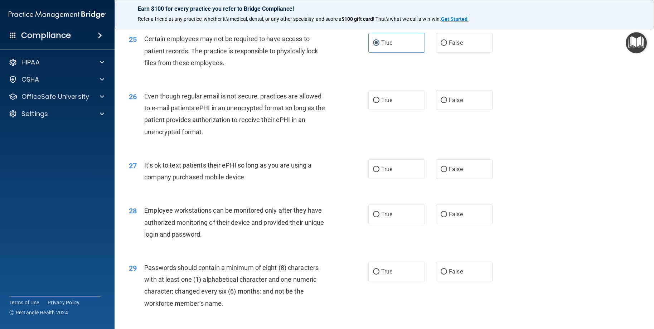
scroll to position [1419, 0]
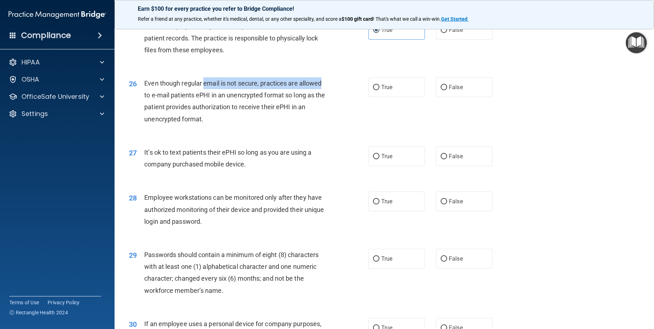
drag, startPoint x: 205, startPoint y: 109, endPoint x: 321, endPoint y: 111, distance: 116.6
click at [321, 111] on span "Even though regular email is not secure, practices are allowed to e-mail patien…" at bounding box center [234, 100] width 181 height 43
drag, startPoint x: 229, startPoint y: 103, endPoint x: 233, endPoint y: 124, distance: 21.1
click at [233, 124] on div "Even though regular email is not secure, practices are allowed to e-mail patien…" at bounding box center [237, 101] width 187 height 48
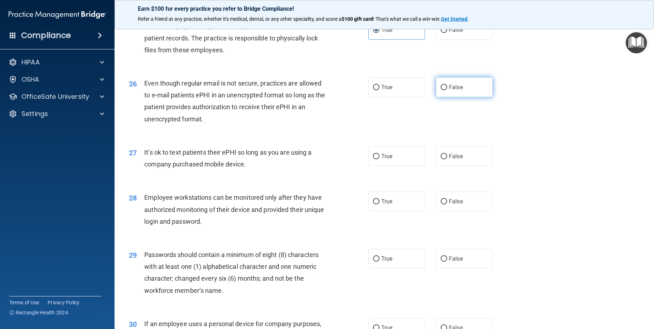
click at [448, 97] on label "False" at bounding box center [464, 87] width 57 height 20
click at [447, 90] on input "False" at bounding box center [443, 87] width 6 height 5
radio input "true"
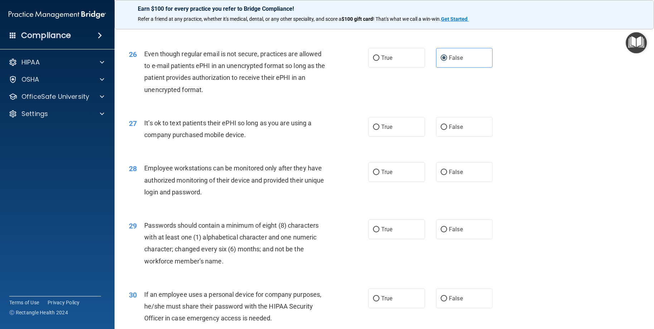
scroll to position [1491, 0]
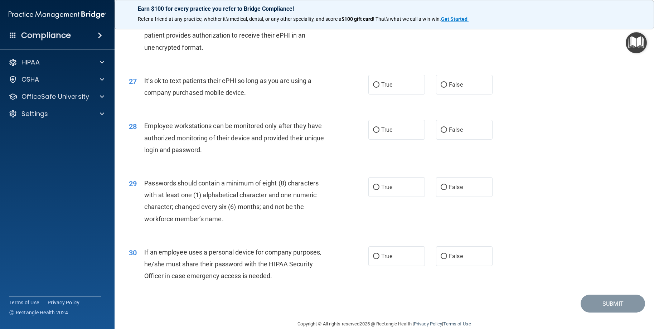
drag, startPoint x: 154, startPoint y: 109, endPoint x: 254, endPoint y: 112, distance: 99.5
click at [254, 98] on div "It’s ok to text patients their ePHI so long as you are using a company purchase…" at bounding box center [237, 87] width 187 height 24
click at [445, 94] on label "False" at bounding box center [464, 85] width 57 height 20
click at [445, 88] on input "False" at bounding box center [443, 84] width 6 height 5
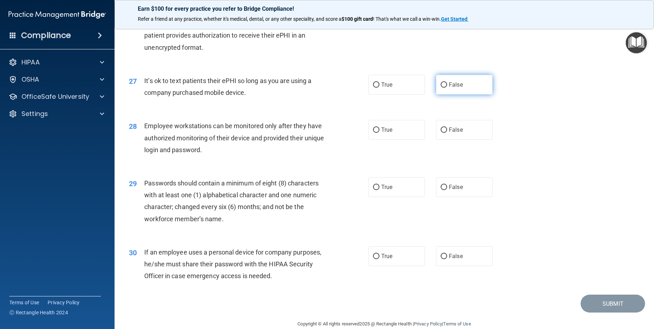
radio input "true"
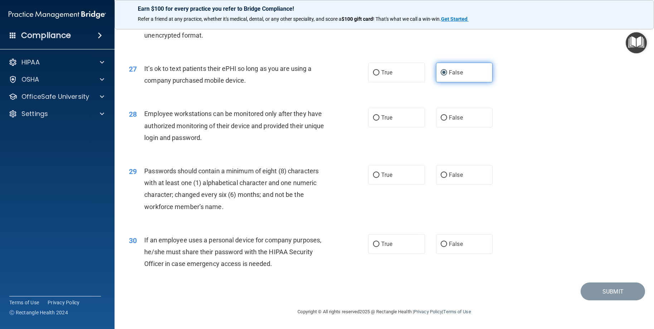
scroll to position [1527, 0]
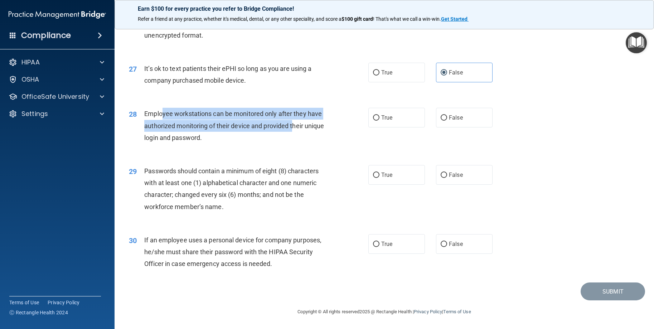
drag, startPoint x: 163, startPoint y: 115, endPoint x: 295, endPoint y: 131, distance: 132.3
click at [295, 131] on div "Employee workstations can be monitored only after they have authorized monitori…" at bounding box center [237, 126] width 187 height 36
click at [247, 110] on span "Employee workstations can be monitored only after they have authorized monitori…" at bounding box center [234, 125] width 180 height 31
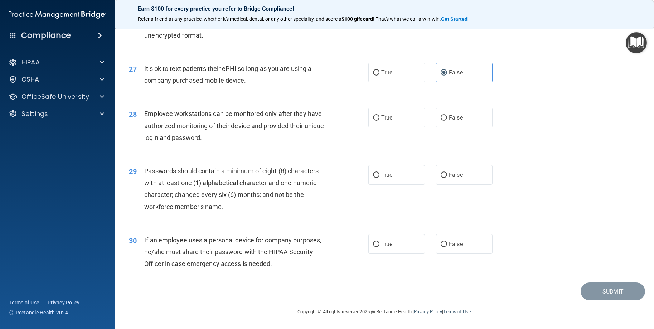
click at [157, 111] on span "Employee workstations can be monitored only after they have authorized monitori…" at bounding box center [234, 125] width 180 height 31
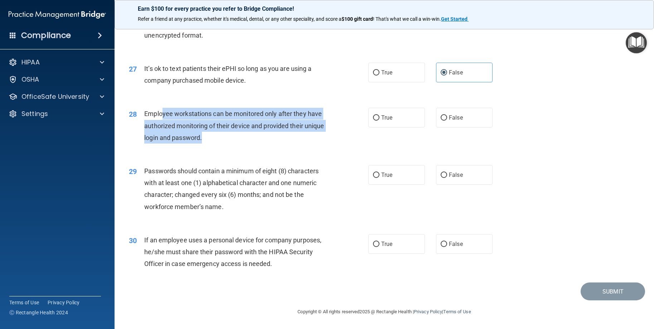
drag, startPoint x: 162, startPoint y: 113, endPoint x: 307, endPoint y: 135, distance: 146.6
click at [307, 135] on div "Employee workstations can be monitored only after they have authorized monitori…" at bounding box center [237, 126] width 187 height 36
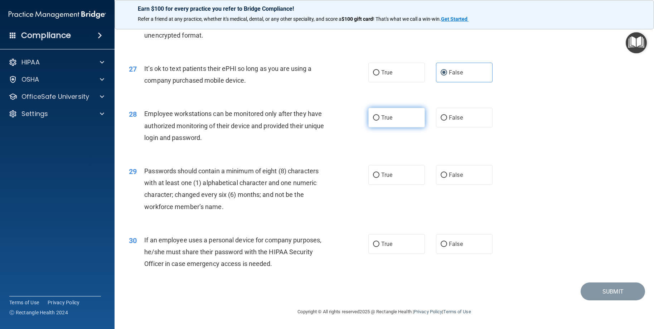
click at [381, 119] on span "True" at bounding box center [386, 117] width 11 height 7
click at [379, 119] on input "True" at bounding box center [376, 117] width 6 height 5
radio input "true"
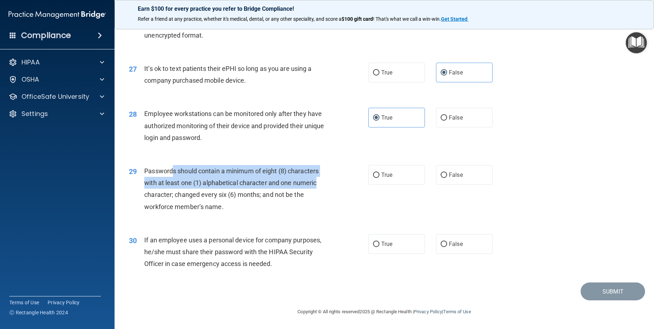
drag, startPoint x: 175, startPoint y: 173, endPoint x: 324, endPoint y: 186, distance: 149.4
click at [322, 187] on div "Passwords should contain a minimum of eight (8) characters with at least one (1…" at bounding box center [237, 189] width 187 height 48
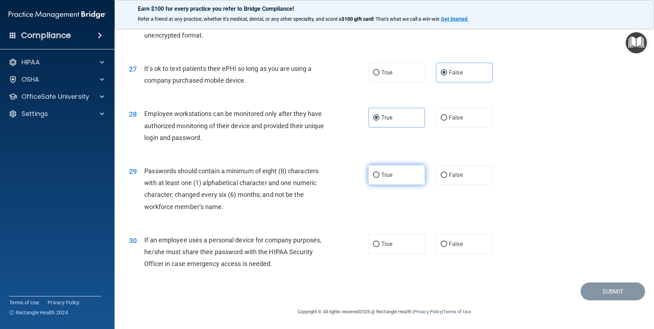
click at [387, 177] on span "True" at bounding box center [386, 174] width 11 height 7
click at [379, 177] on input "True" at bounding box center [376, 174] width 6 height 5
radio input "true"
click at [391, 244] on label "True" at bounding box center [396, 244] width 57 height 20
click at [379, 244] on input "True" at bounding box center [376, 243] width 6 height 5
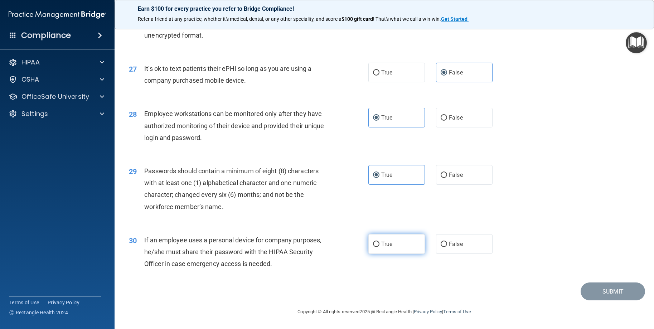
radio input "true"
click at [597, 286] on button "Submit" at bounding box center [612, 291] width 64 height 18
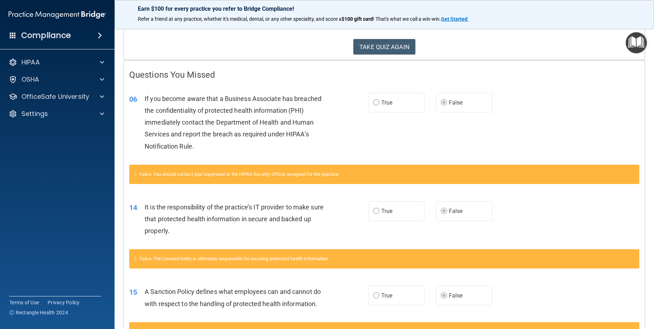
scroll to position [107, 0]
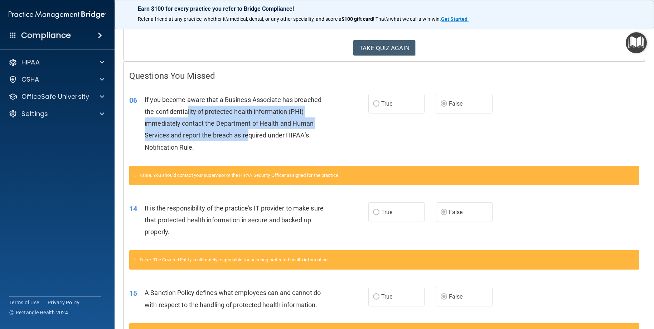
drag, startPoint x: 187, startPoint y: 108, endPoint x: 247, endPoint y: 134, distance: 65.1
click at [247, 134] on span "If you become aware that a Business Associate has breached the confidentiality …" at bounding box center [233, 123] width 177 height 55
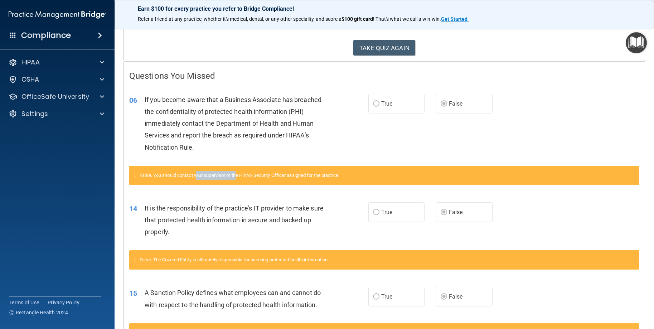
drag, startPoint x: 200, startPoint y: 172, endPoint x: 240, endPoint y: 174, distance: 40.1
click at [240, 174] on span "False. You should contact your supervisor or the HIPAA Security Officer assigne…" at bounding box center [240, 174] width 200 height 5
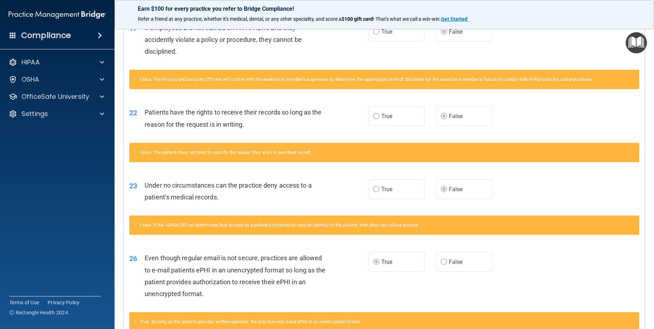
scroll to position [465, 0]
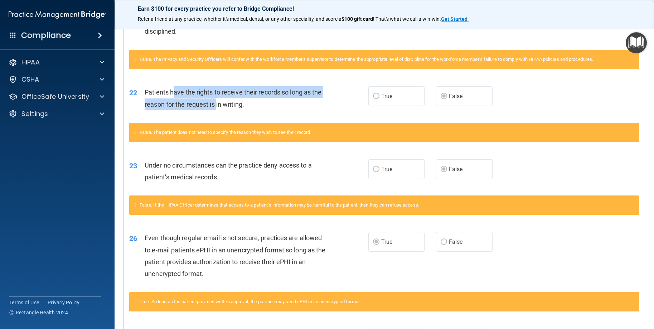
drag, startPoint x: 175, startPoint y: 90, endPoint x: 217, endPoint y: 99, distance: 43.6
click at [217, 99] on div "Patients have the rights to receive their records so long as the reason for the…" at bounding box center [238, 98] width 187 height 24
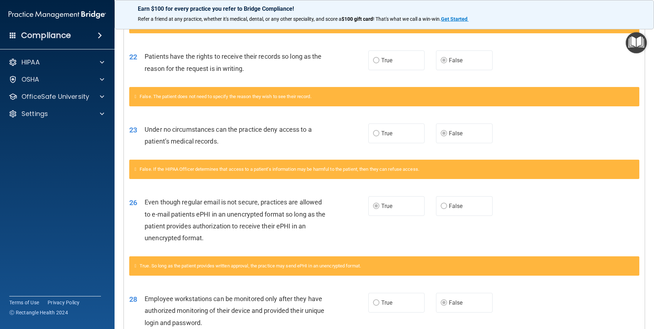
scroll to position [537, 0]
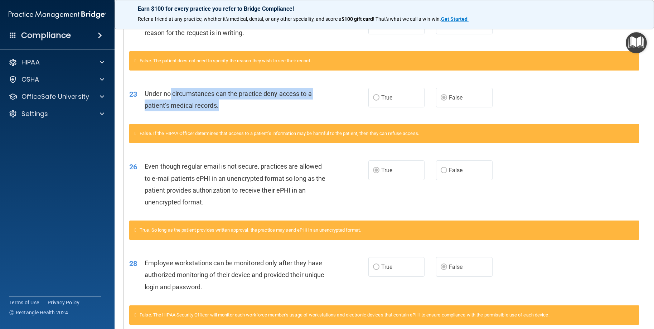
drag, startPoint x: 169, startPoint y: 93, endPoint x: 254, endPoint y: 107, distance: 85.6
click at [254, 107] on div "Under no circumstances can the practice deny access to a patient’s medical reco…" at bounding box center [238, 100] width 187 height 24
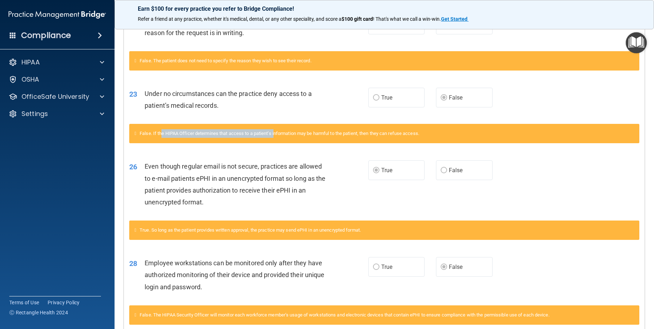
drag, startPoint x: 163, startPoint y: 135, endPoint x: 278, endPoint y: 133, distance: 114.5
click at [278, 133] on span "False. If the HIPAA Officer determines that access to a patient’s information m…" at bounding box center [279, 133] width 279 height 5
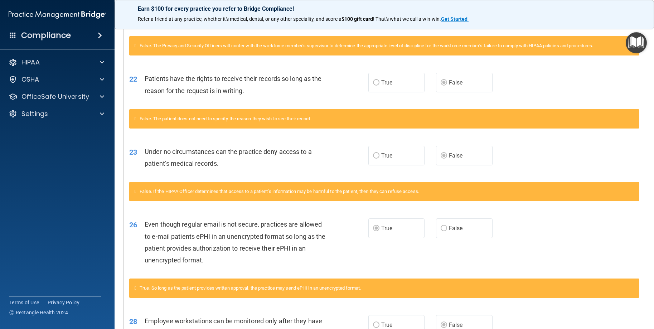
scroll to position [465, 0]
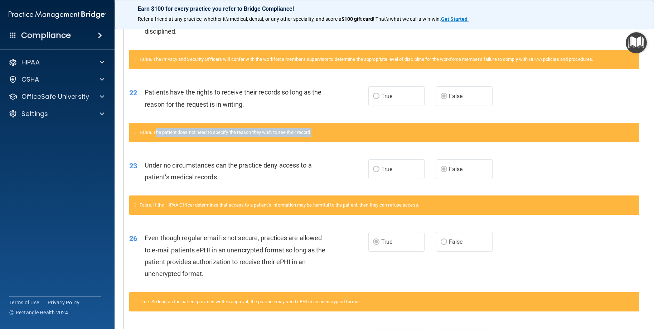
drag, startPoint x: 159, startPoint y: 132, endPoint x: 318, endPoint y: 135, distance: 159.6
click at [318, 135] on div "False. The patient does not need to specify the reason they wish to see their r…" at bounding box center [384, 132] width 510 height 19
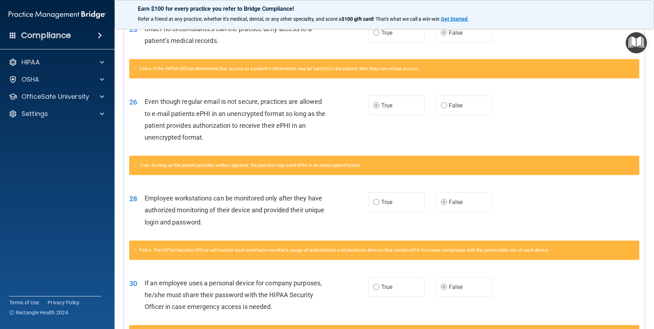
scroll to position [608, 0]
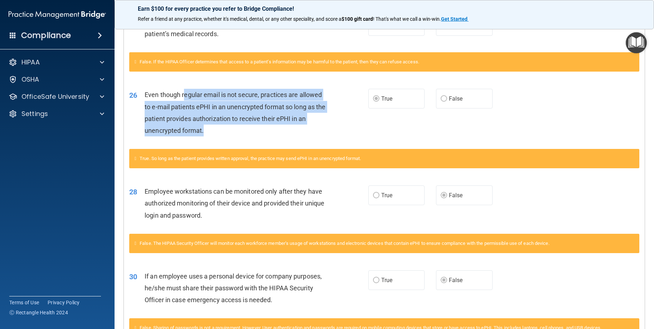
drag, startPoint x: 184, startPoint y: 94, endPoint x: 213, endPoint y: 129, distance: 44.7
click at [213, 129] on div "Even though regular email is not secure, practices are allowed to e-mail patien…" at bounding box center [238, 113] width 187 height 48
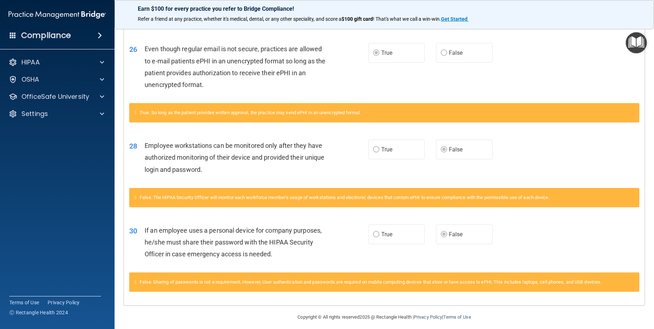
scroll to position [659, 0]
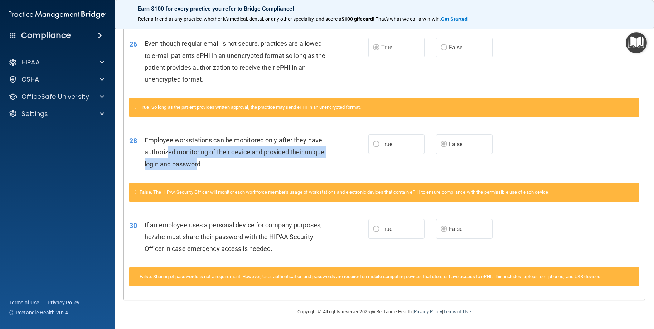
drag, startPoint x: 170, startPoint y: 151, endPoint x: 218, endPoint y: 169, distance: 50.5
click at [218, 169] on div "Employee workstations can be monitored only after they have authorized monitori…" at bounding box center [238, 152] width 187 height 36
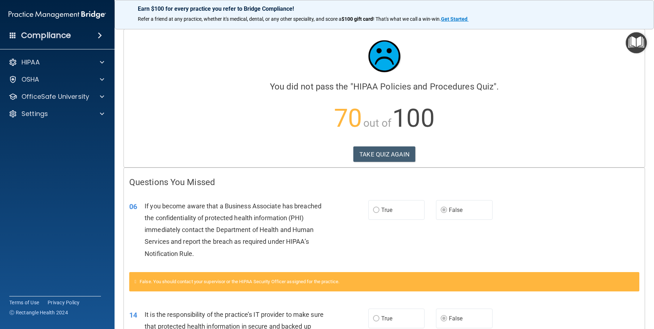
scroll to position [0, 0]
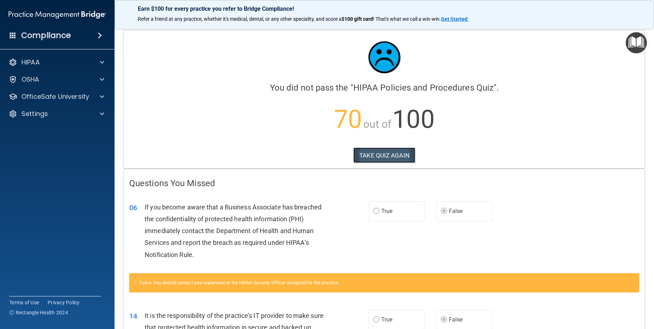
click at [375, 156] on button "TAKE QUIZ AGAIN" at bounding box center [384, 155] width 62 height 16
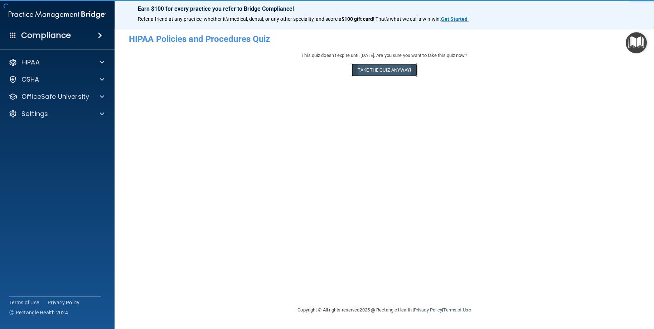
click at [375, 72] on button "Take the quiz anyway!" at bounding box center [383, 69] width 65 height 13
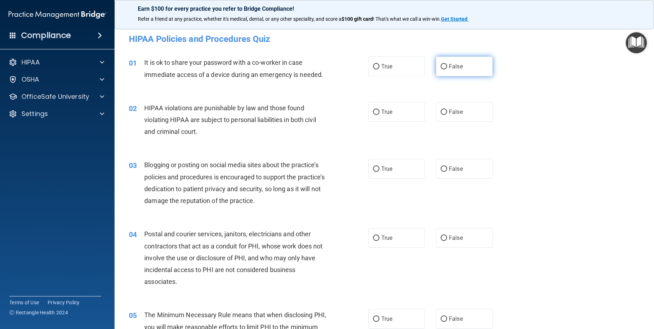
click at [442, 65] on input "False" at bounding box center [443, 66] width 6 height 5
radio input "true"
click at [386, 115] on label "True" at bounding box center [396, 112] width 57 height 20
click at [379, 115] on input "True" at bounding box center [376, 111] width 6 height 5
radio input "true"
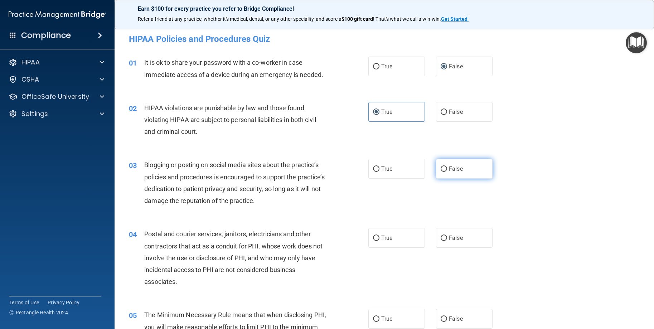
click at [460, 169] on label "False" at bounding box center [464, 169] width 57 height 20
click at [447, 169] on input "False" at bounding box center [443, 168] width 6 height 5
radio input "true"
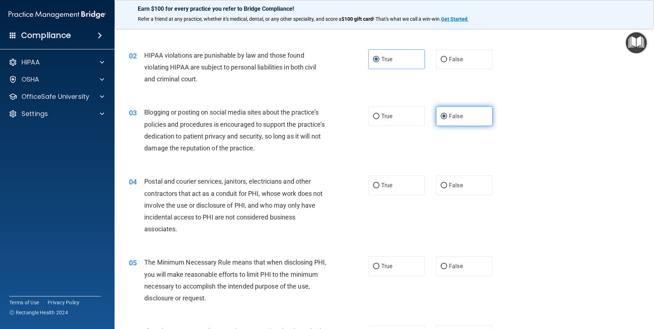
scroll to position [72, 0]
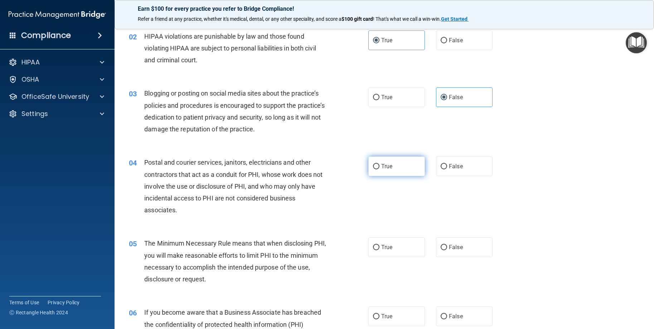
click at [408, 169] on label "True" at bounding box center [396, 166] width 57 height 20
click at [379, 169] on input "True" at bounding box center [376, 166] width 6 height 5
radio input "true"
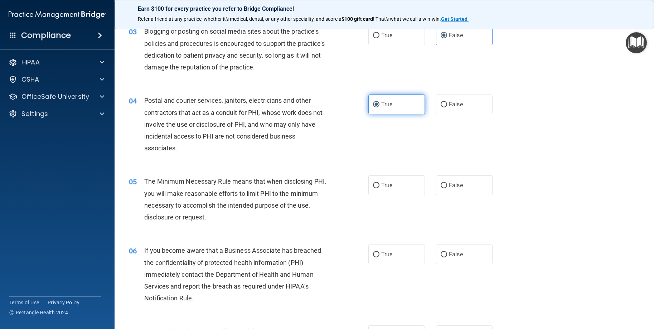
scroll to position [143, 0]
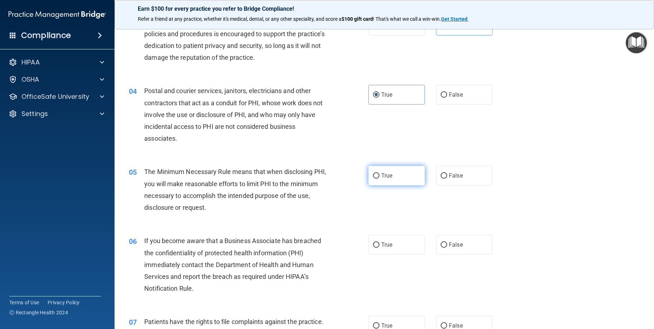
click at [405, 173] on label "True" at bounding box center [396, 176] width 57 height 20
click at [379, 173] on input "True" at bounding box center [376, 175] width 6 height 5
radio input "true"
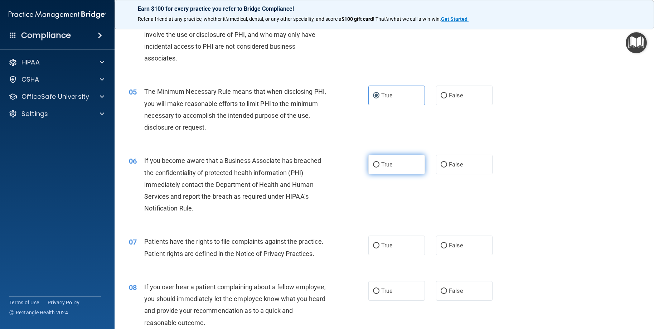
scroll to position [250, 0]
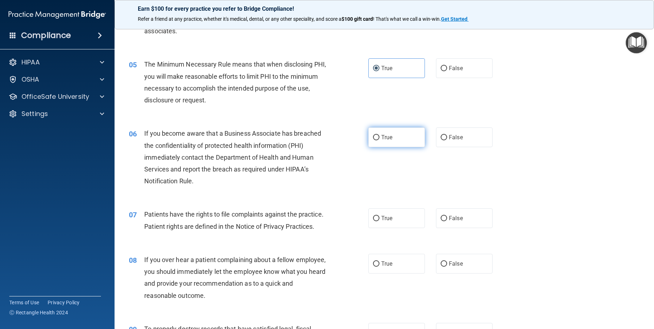
click at [397, 143] on label "True" at bounding box center [396, 137] width 57 height 20
click at [379, 140] on input "True" at bounding box center [376, 137] width 6 height 5
radio input "true"
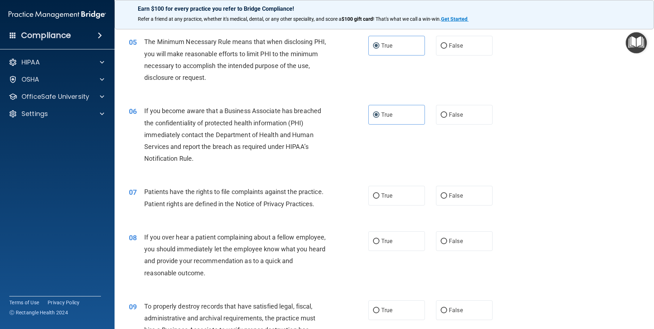
scroll to position [322, 0]
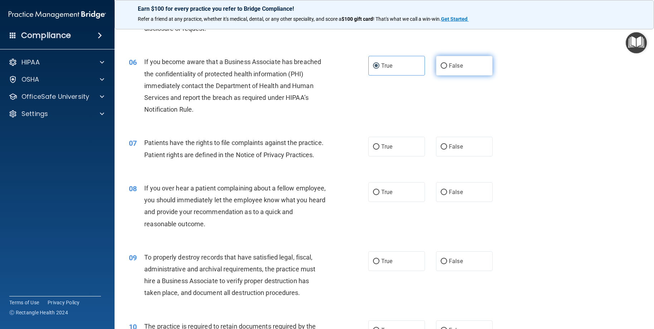
click at [438, 72] on label "False" at bounding box center [464, 66] width 57 height 20
click at [440, 69] on input "False" at bounding box center [443, 65] width 6 height 5
radio input "true"
radio input "false"
drag, startPoint x: 232, startPoint y: 155, endPoint x: 316, endPoint y: 154, distance: 83.7
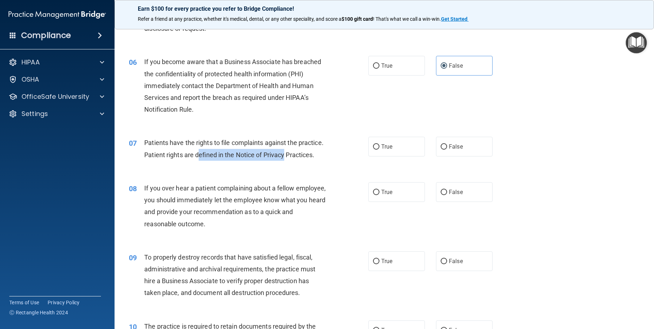
click at [316, 154] on div "Patients have the rights to file complaints against the practice. Patient right…" at bounding box center [237, 149] width 187 height 24
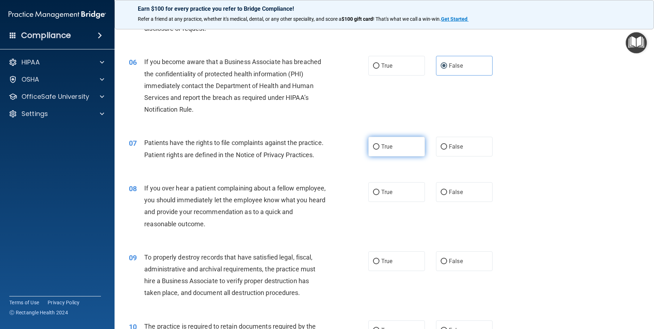
click at [394, 144] on label "True" at bounding box center [396, 147] width 57 height 20
click at [379, 144] on input "True" at bounding box center [376, 146] width 6 height 5
radio input "true"
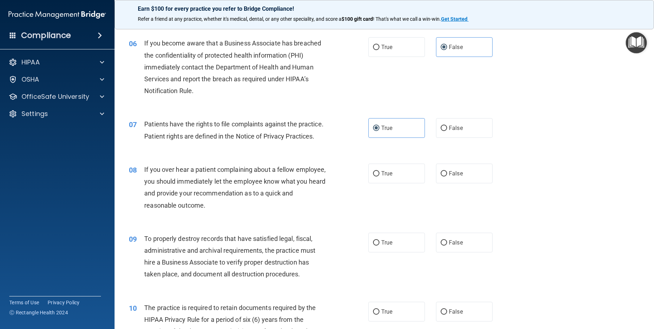
scroll to position [358, 0]
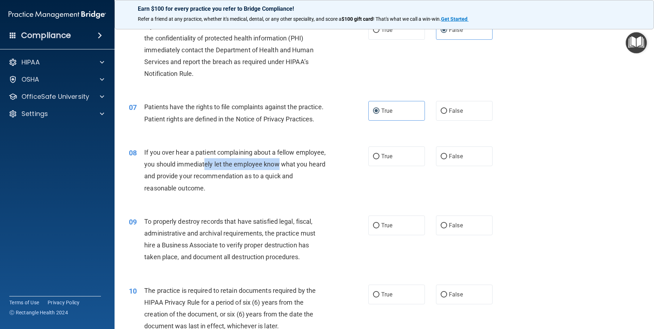
drag, startPoint x: 235, startPoint y: 174, endPoint x: 327, endPoint y: 174, distance: 92.3
click at [327, 174] on div "If you over hear a patient complaining about a fellow employee, you should imme…" at bounding box center [237, 170] width 187 height 48
click at [445, 164] on label "False" at bounding box center [464, 156] width 57 height 20
click at [445, 159] on input "False" at bounding box center [443, 156] width 6 height 5
radio input "true"
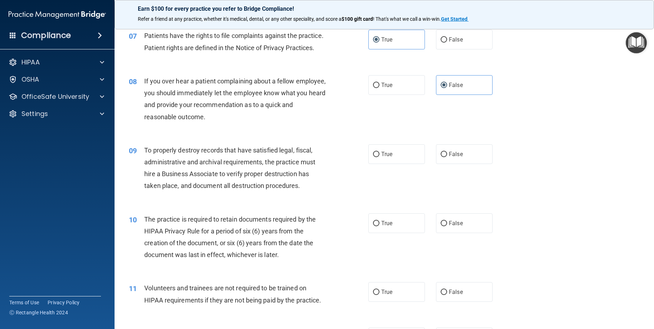
scroll to position [429, 0]
click at [446, 162] on label "False" at bounding box center [464, 154] width 57 height 20
click at [446, 157] on input "False" at bounding box center [443, 153] width 6 height 5
radio input "true"
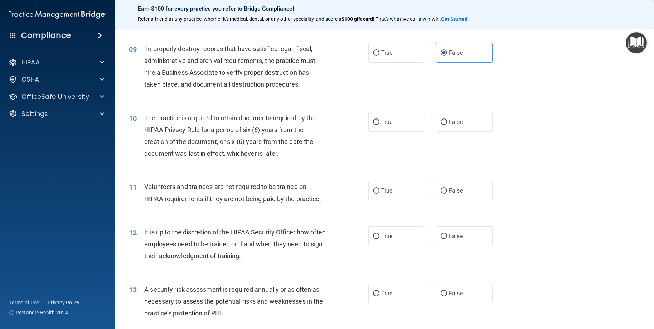
scroll to position [537, 0]
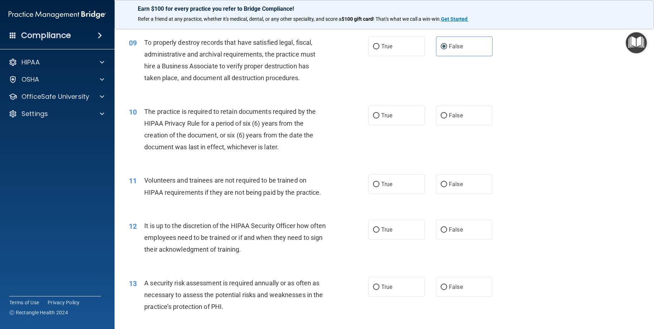
click at [427, 125] on div "True False" at bounding box center [436, 116] width 136 height 20
click at [401, 125] on label "True" at bounding box center [396, 116] width 57 height 20
click at [379, 118] on input "True" at bounding box center [376, 115] width 6 height 5
radio input "true"
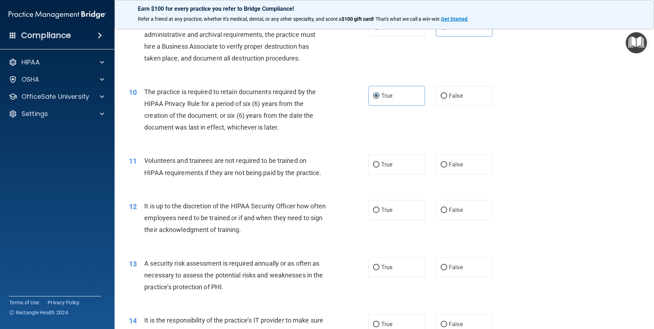
scroll to position [572, 0]
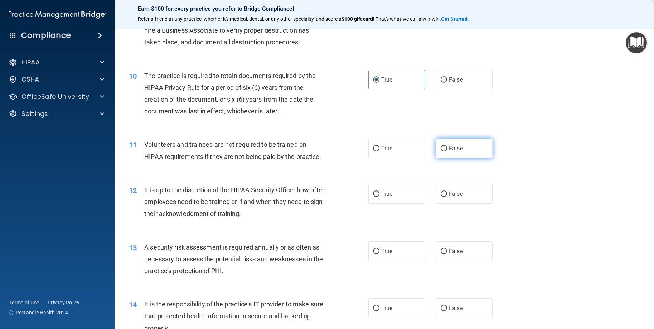
click at [466, 156] on label "False" at bounding box center [464, 148] width 57 height 20
click at [447, 151] on input "False" at bounding box center [443, 148] width 6 height 5
radio input "true"
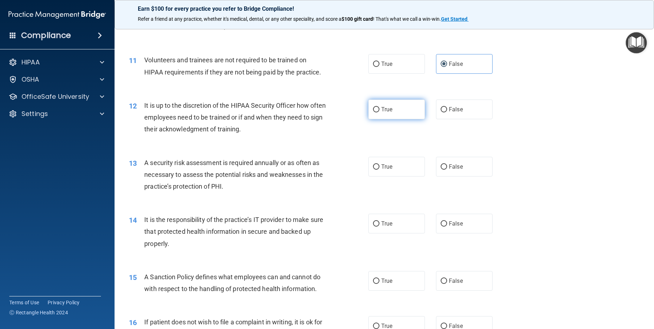
scroll to position [680, 0]
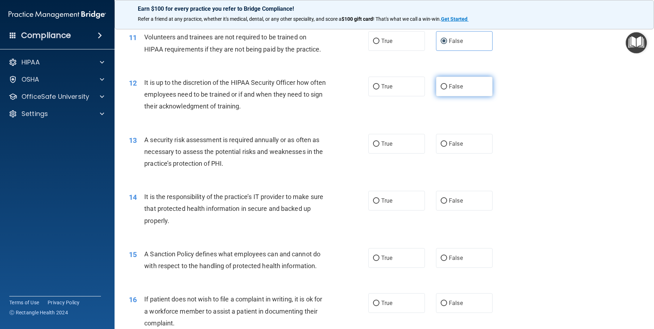
click at [467, 96] on label "False" at bounding box center [464, 87] width 57 height 20
click at [447, 89] on input "False" at bounding box center [443, 86] width 6 height 5
radio input "true"
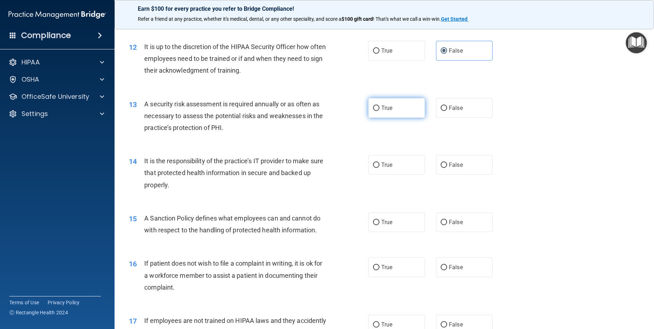
click at [385, 111] on span "True" at bounding box center [386, 107] width 11 height 7
click at [379, 111] on input "True" at bounding box center [376, 108] width 6 height 5
radio input "true"
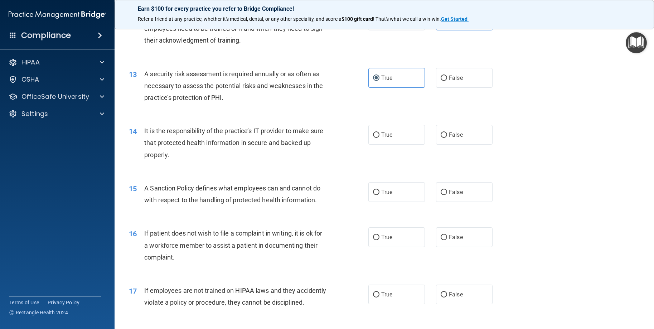
scroll to position [787, 0]
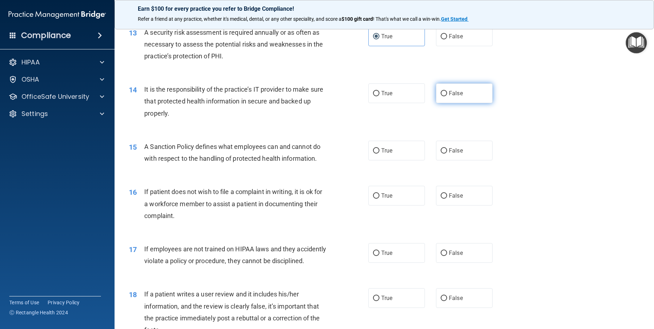
click at [444, 103] on label "False" at bounding box center [464, 93] width 57 height 20
click at [444, 96] on input "False" at bounding box center [443, 93] width 6 height 5
radio input "true"
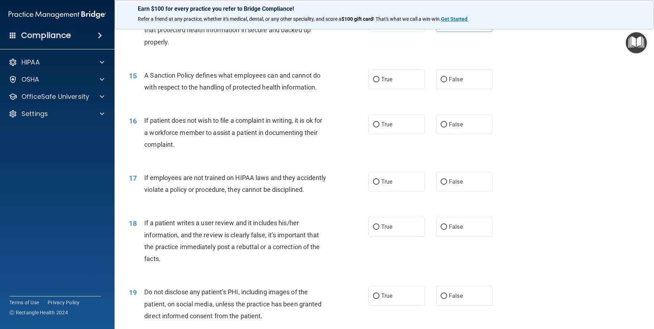
scroll to position [859, 0]
click at [452, 87] on label "False" at bounding box center [464, 79] width 57 height 20
click at [447, 82] on input "False" at bounding box center [443, 79] width 6 height 5
radio input "true"
click at [449, 185] on span "False" at bounding box center [456, 181] width 14 height 7
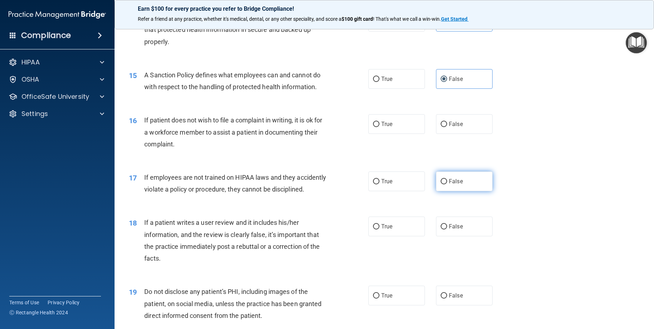
click at [447, 184] on input "False" at bounding box center [443, 181] width 6 height 5
radio input "true"
click at [397, 134] on label "True" at bounding box center [396, 124] width 57 height 20
click at [379, 127] on input "True" at bounding box center [376, 124] width 6 height 5
radio input "true"
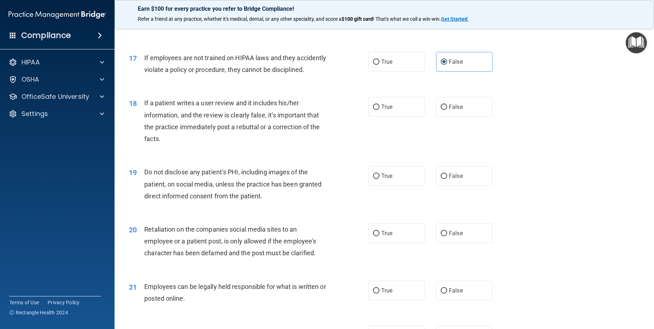
scroll to position [1002, 0]
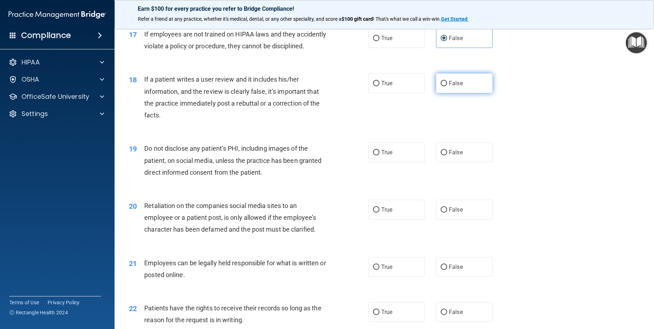
click at [456, 87] on span "False" at bounding box center [456, 83] width 14 height 7
click at [447, 86] on input "False" at bounding box center [443, 83] width 6 height 5
radio input "true"
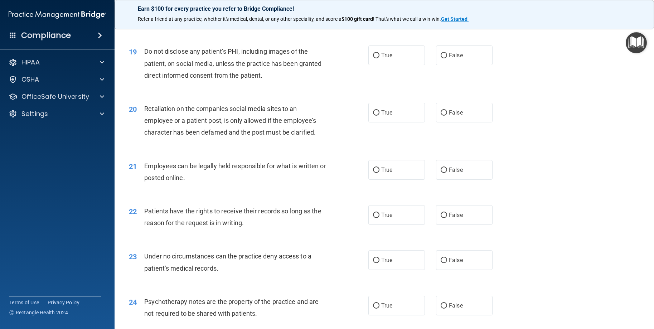
scroll to position [1109, 0]
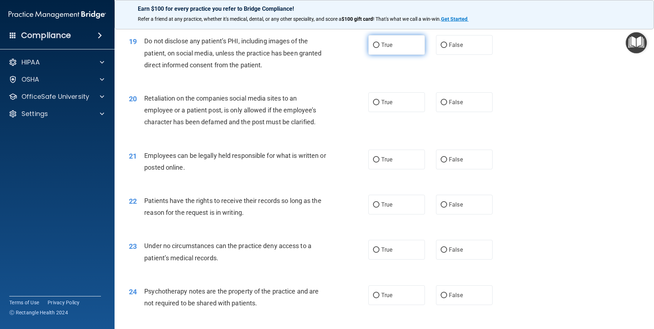
click at [389, 55] on label "True" at bounding box center [396, 45] width 57 height 20
click at [379, 48] on input "True" at bounding box center [376, 45] width 6 height 5
radio input "true"
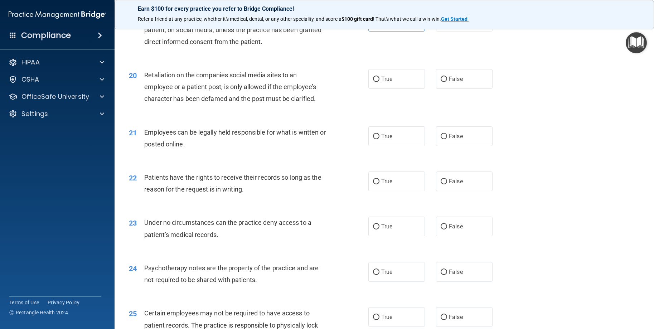
scroll to position [1145, 0]
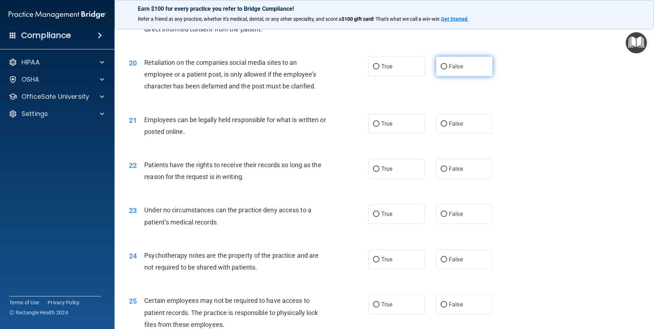
click at [440, 69] on input "False" at bounding box center [443, 66] width 6 height 5
radio input "true"
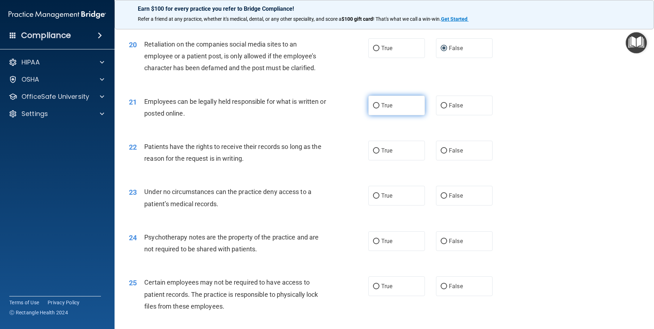
scroll to position [1181, 0]
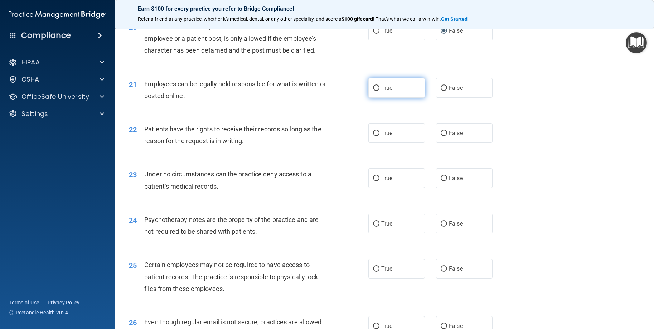
click at [405, 98] on label "True" at bounding box center [396, 88] width 57 height 20
click at [379, 91] on input "True" at bounding box center [376, 88] width 6 height 5
radio input "true"
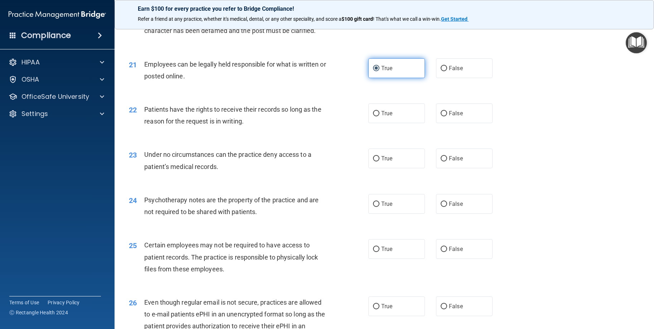
scroll to position [1216, 0]
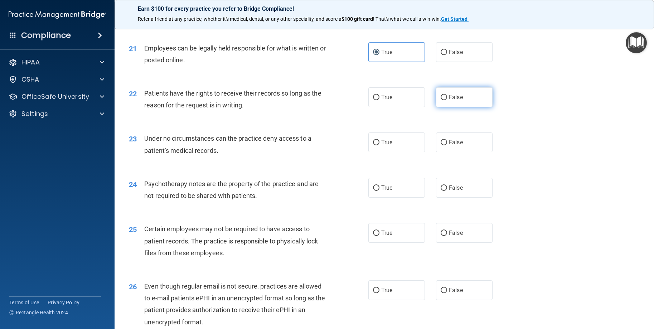
click at [454, 101] on span "False" at bounding box center [456, 97] width 14 height 7
click at [447, 100] on input "False" at bounding box center [443, 97] width 6 height 5
radio input "true"
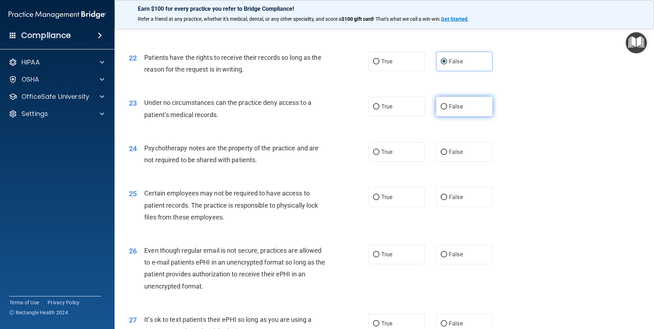
click at [440, 109] on input "False" at bounding box center [443, 106] width 6 height 5
radio input "true"
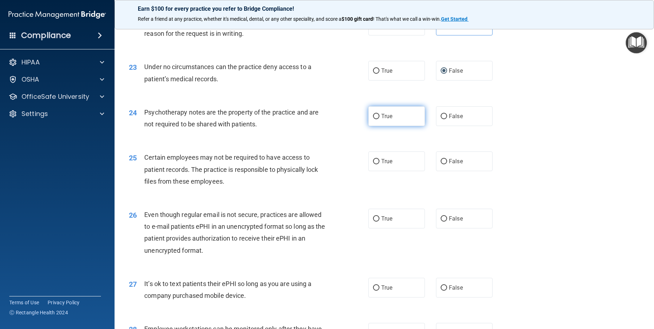
click at [400, 126] on label "True" at bounding box center [396, 116] width 57 height 20
click at [379, 119] on input "True" at bounding box center [376, 116] width 6 height 5
radio input "true"
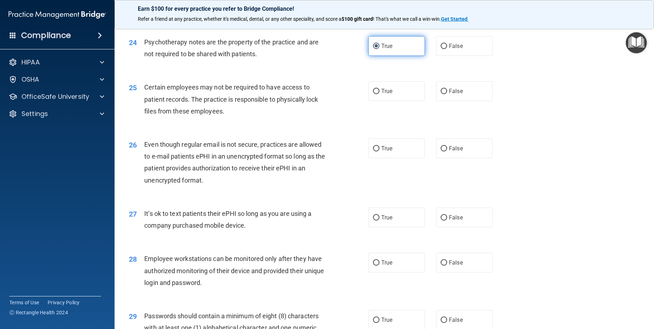
scroll to position [1359, 0]
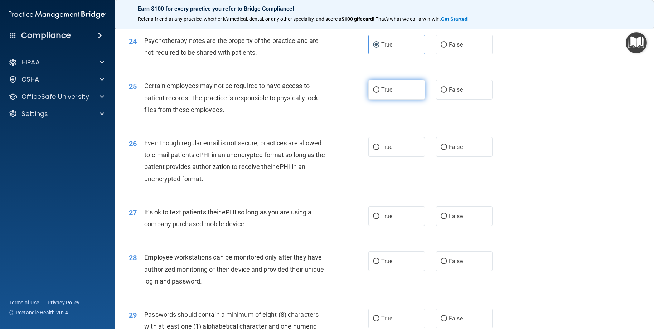
click at [401, 99] on label "True" at bounding box center [396, 90] width 57 height 20
click at [379, 93] on input "True" at bounding box center [376, 89] width 6 height 5
radio input "true"
click at [405, 158] on div "26 Even though regular email is not secure, practices are allowed to e-mail pat…" at bounding box center [383, 162] width 521 height 69
click at [407, 157] on label "True" at bounding box center [396, 147] width 57 height 20
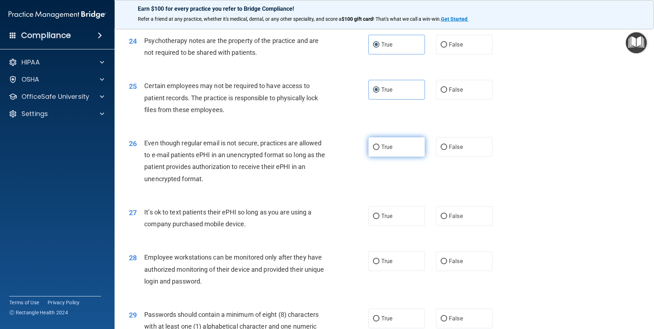
click at [379, 150] on input "True" at bounding box center [376, 147] width 6 height 5
radio input "true"
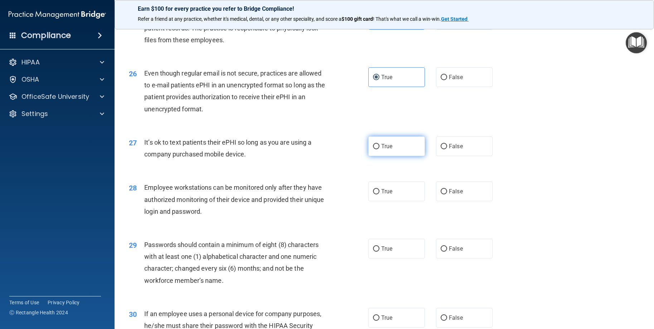
scroll to position [1431, 0]
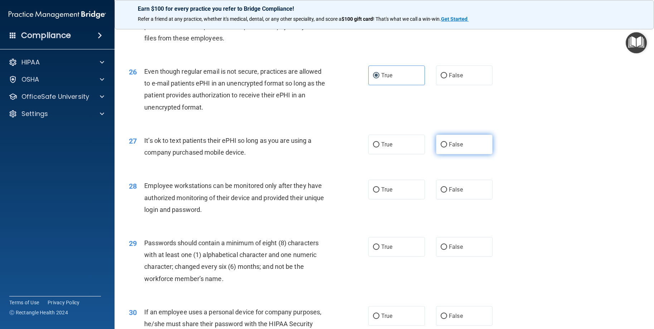
click at [476, 154] on label "False" at bounding box center [464, 145] width 57 height 20
click at [447, 147] on input "False" at bounding box center [443, 144] width 6 height 5
radio input "true"
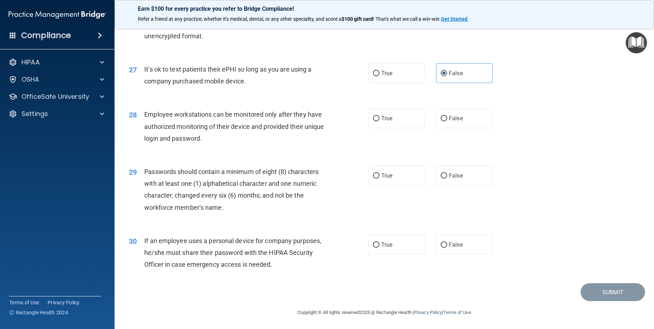
scroll to position [1503, 0]
click at [461, 128] on label "False" at bounding box center [464, 118] width 57 height 20
click at [447, 121] on input "False" at bounding box center [443, 118] width 6 height 5
radio input "true"
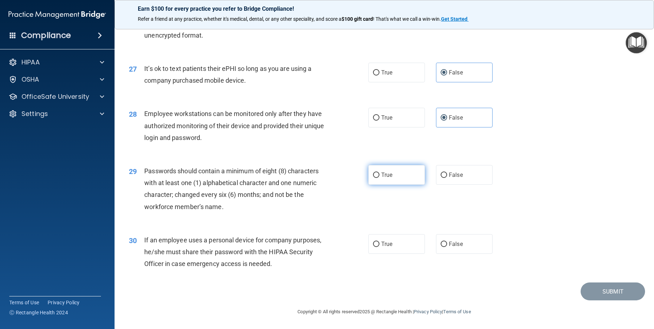
click at [404, 177] on label "True" at bounding box center [396, 175] width 57 height 20
click at [379, 177] on input "True" at bounding box center [376, 174] width 6 height 5
radio input "true"
click at [449, 243] on span "False" at bounding box center [456, 243] width 14 height 7
click at [447, 243] on input "False" at bounding box center [443, 243] width 6 height 5
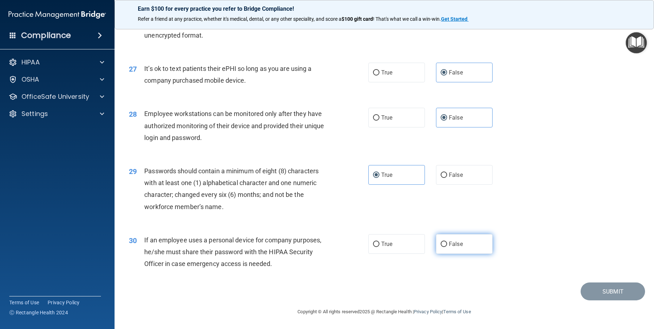
radio input "true"
click at [592, 295] on button "Submit" at bounding box center [612, 291] width 64 height 18
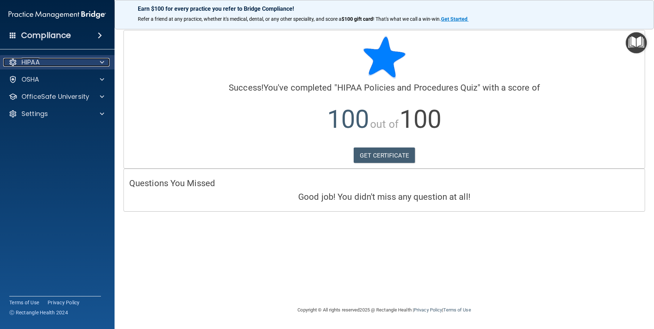
click at [71, 60] on div "HIPAA" at bounding box center [47, 62] width 89 height 9
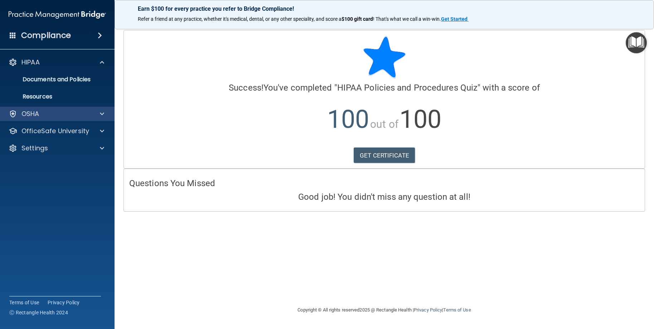
click at [63, 108] on div "OSHA" at bounding box center [57, 114] width 115 height 14
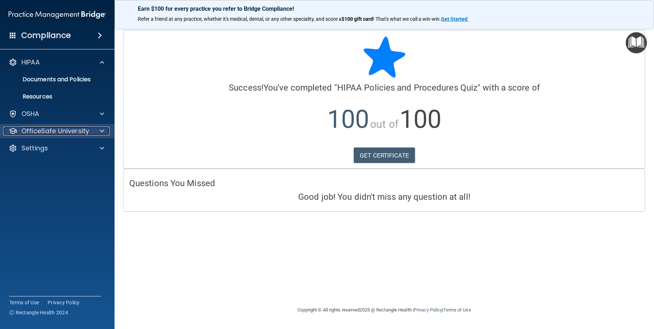
click at [63, 130] on p "OfficeSafe University" at bounding box center [55, 131] width 68 height 9
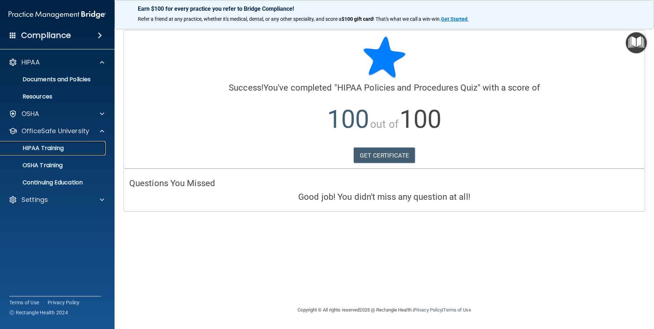
click at [80, 144] on link "HIPAA Training" at bounding box center [49, 148] width 113 height 14
